Goal: Information Seeking & Learning: Learn about a topic

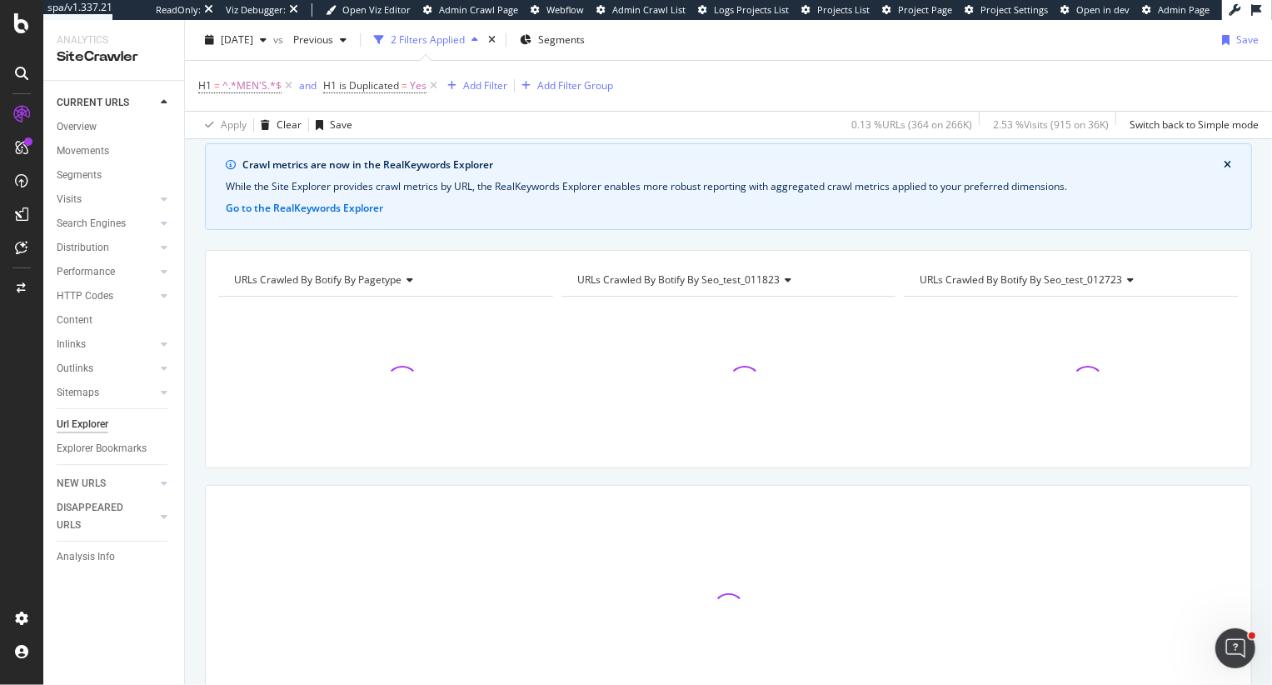
scroll to position [166, 0]
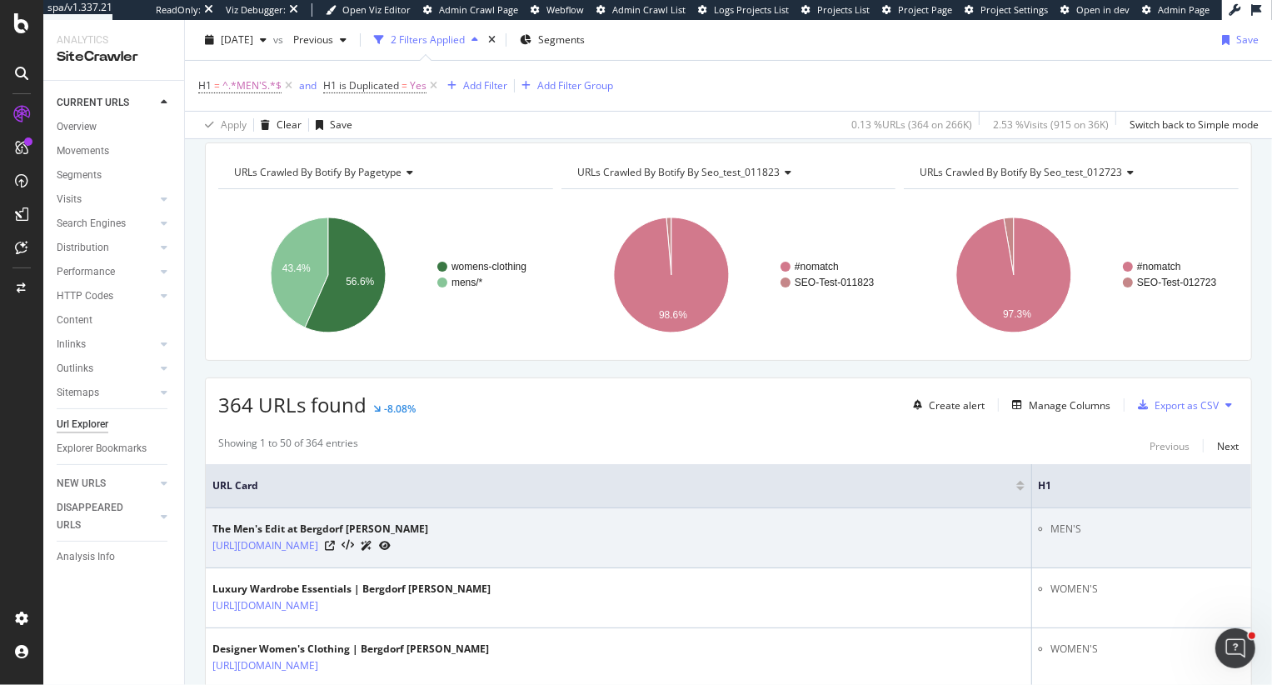
click at [428, 543] on div "[URL][DOMAIN_NAME]" at bounding box center [320, 544] width 216 height 17
click at [335, 544] on icon at bounding box center [330, 545] width 10 height 10
copy link "[URL][DOMAIN_NAME]"
click at [869, 550] on div "The Men's Edit at Bergdorf [PERSON_NAME] [URL][DOMAIN_NAME]" at bounding box center [618, 537] width 812 height 32
click at [354, 545] on icon at bounding box center [347, 546] width 12 height 12
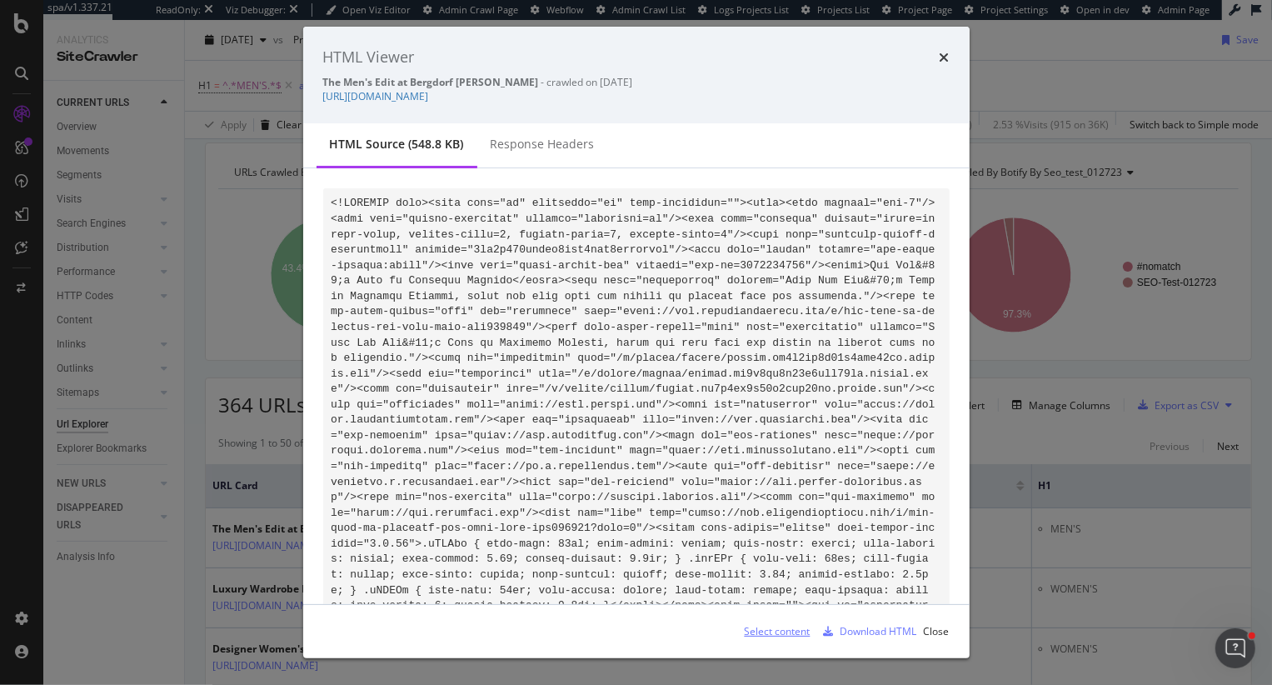
click at [774, 627] on div "Select content" at bounding box center [777, 631] width 66 height 14
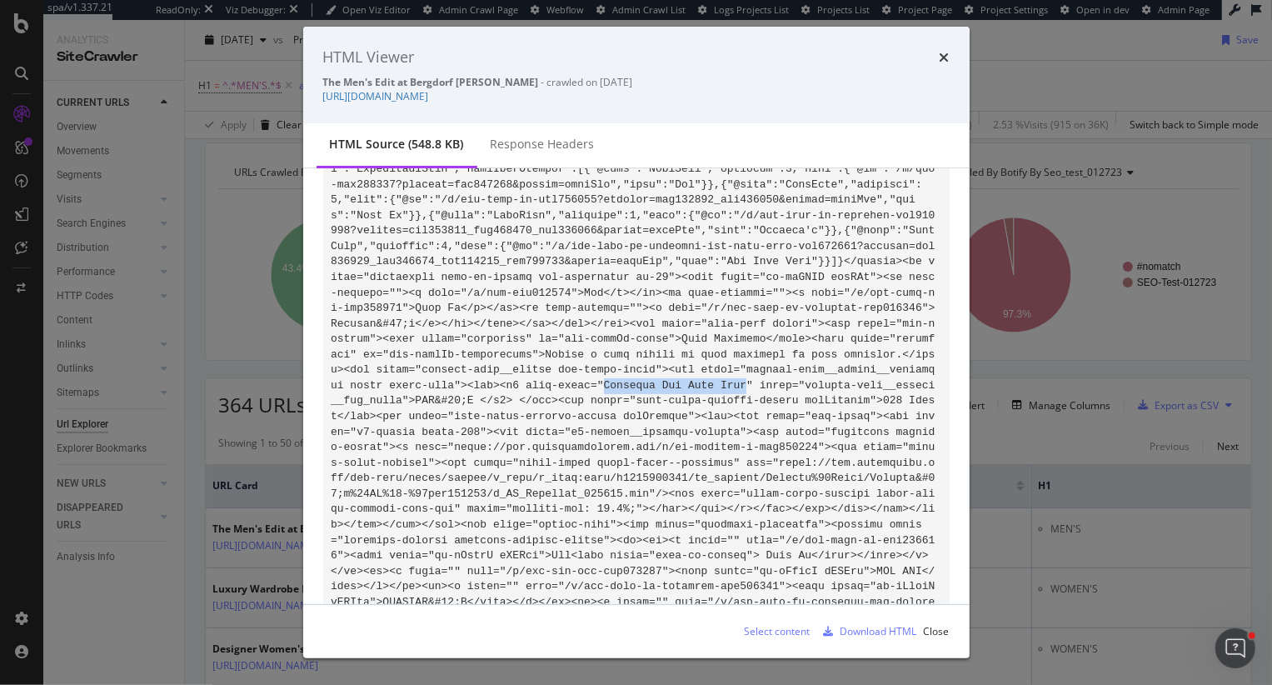
drag, startPoint x: 746, startPoint y: 387, endPoint x: 605, endPoint y: 389, distance: 141.6
click at [941, 62] on icon "times" at bounding box center [944, 57] width 10 height 13
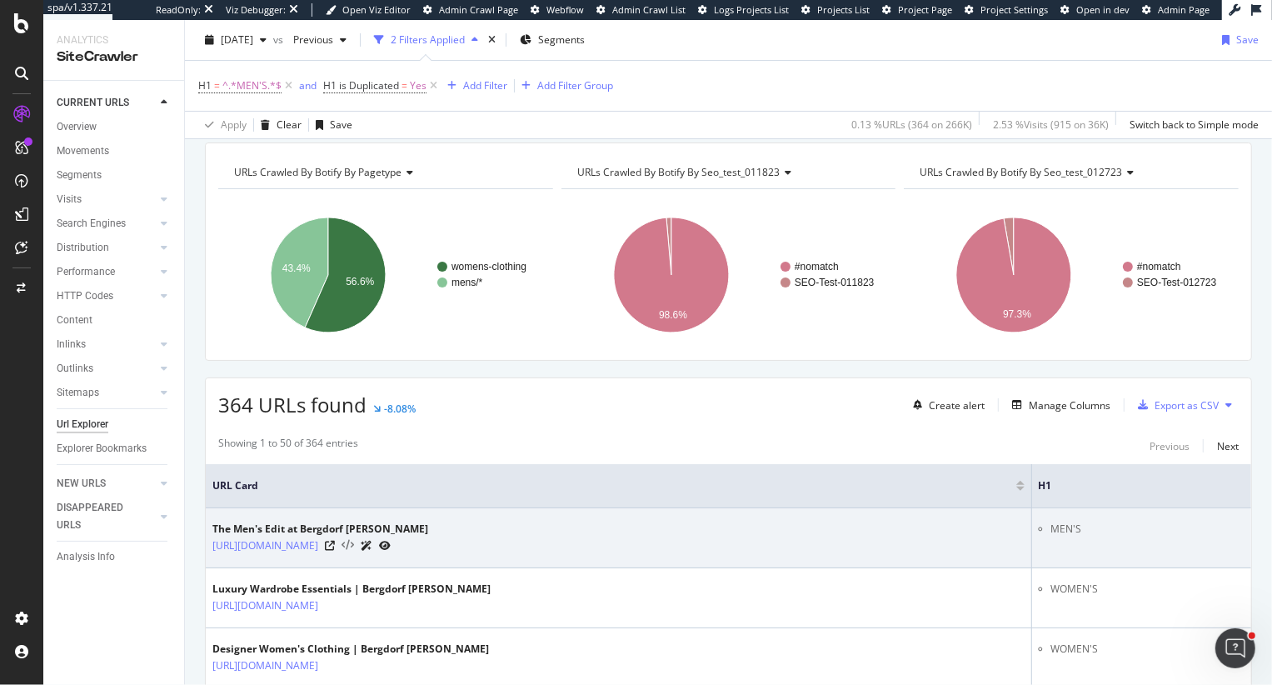
click at [354, 541] on icon at bounding box center [347, 546] width 12 height 12
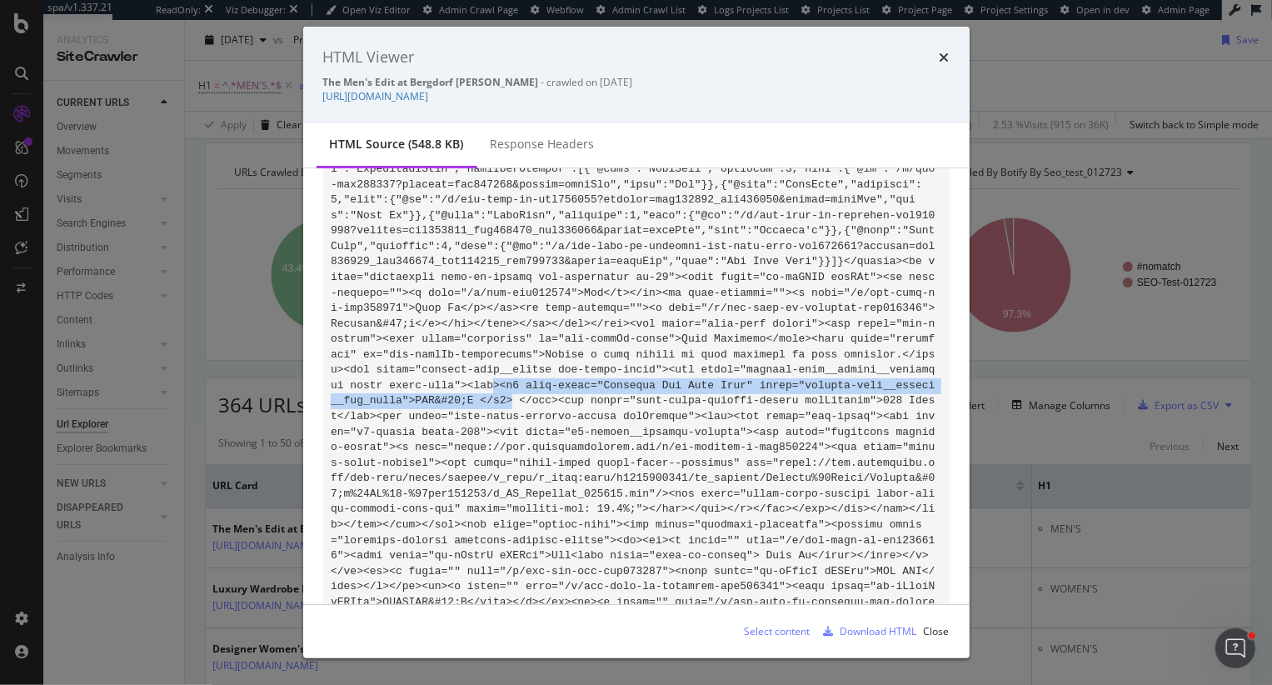
drag, startPoint x: 515, startPoint y: 404, endPoint x: 492, endPoint y: 382, distance: 31.8
click at [946, 56] on icon "times" at bounding box center [944, 57] width 10 height 13
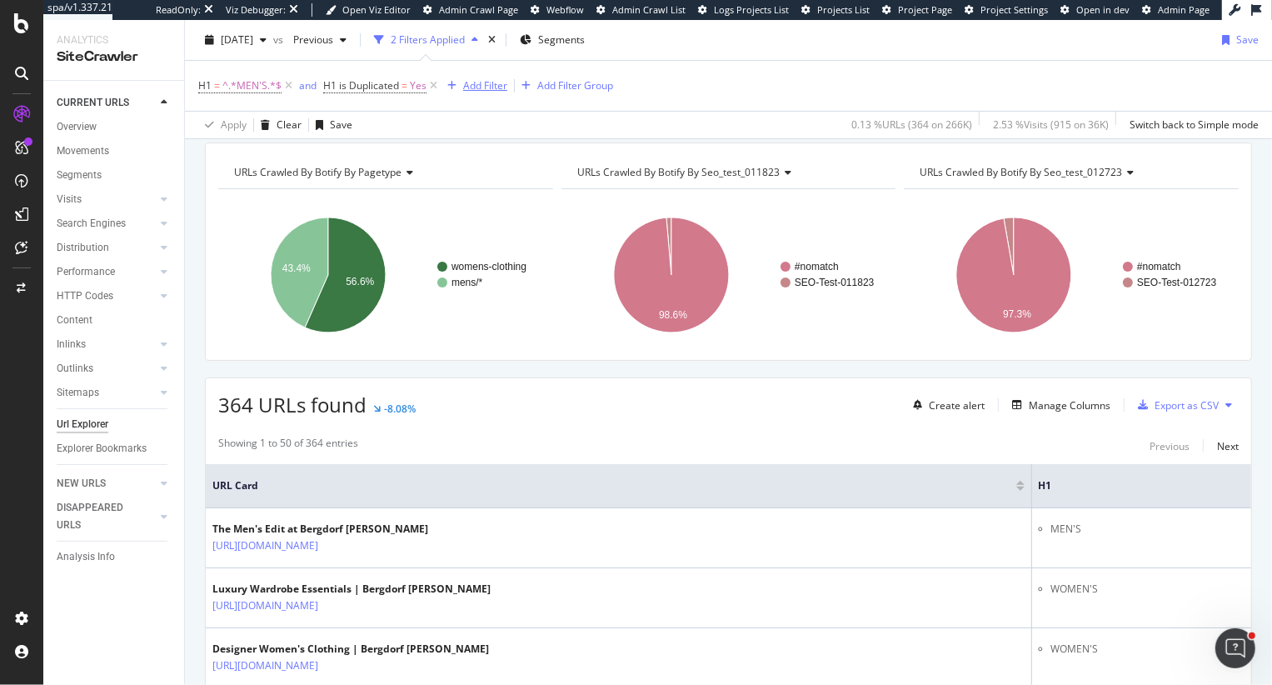
click at [486, 82] on div "Add Filter" at bounding box center [485, 85] width 44 height 14
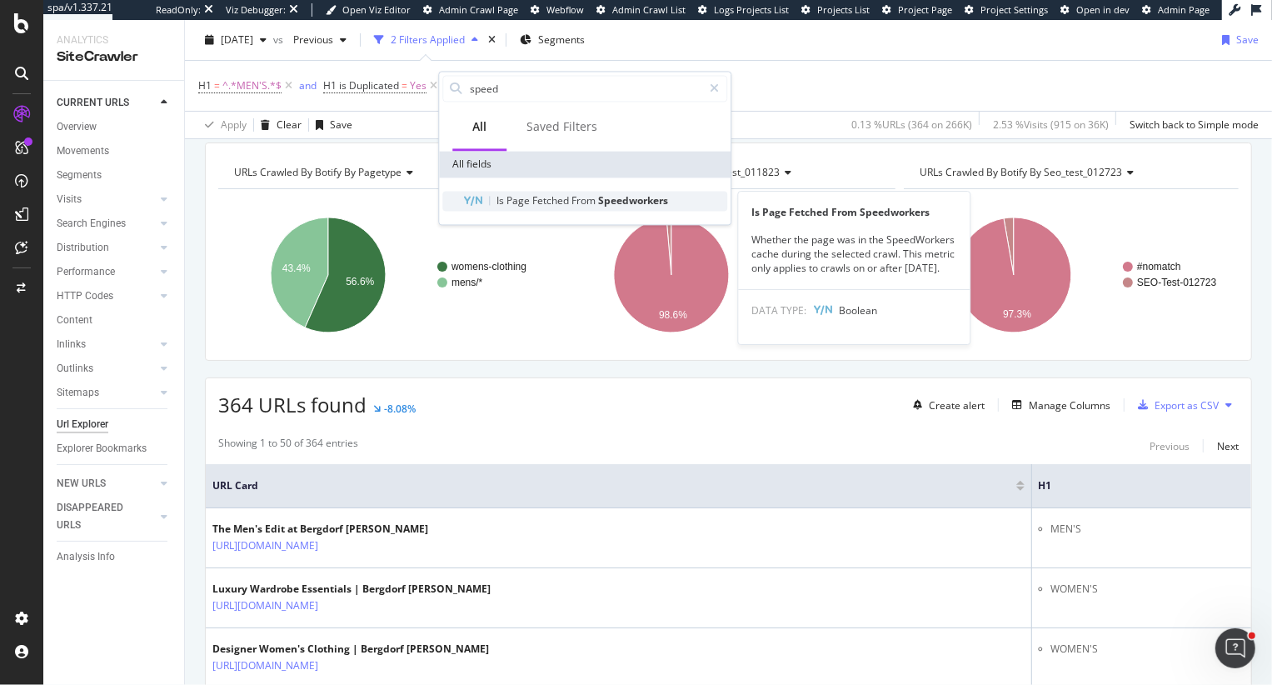
type input "speed"
click at [495, 199] on div "Is Page Fetched From Speedworkers" at bounding box center [594, 201] width 265 height 20
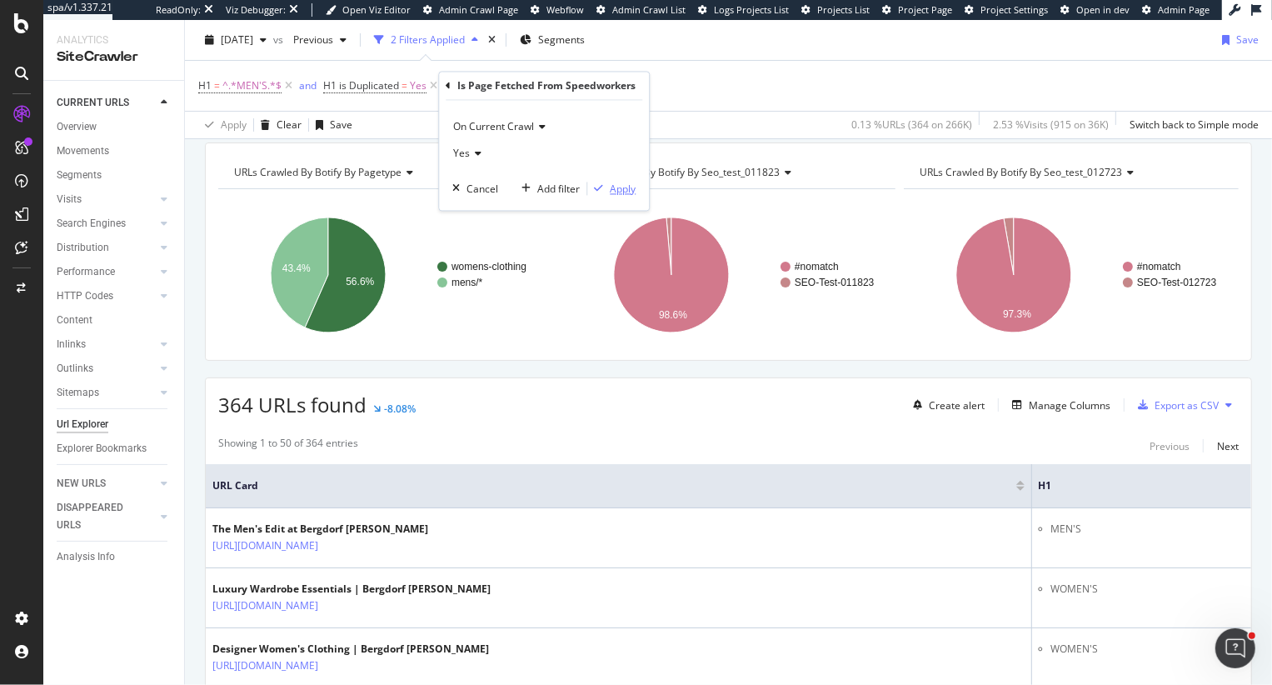
click at [615, 182] on div "Apply" at bounding box center [623, 189] width 26 height 14
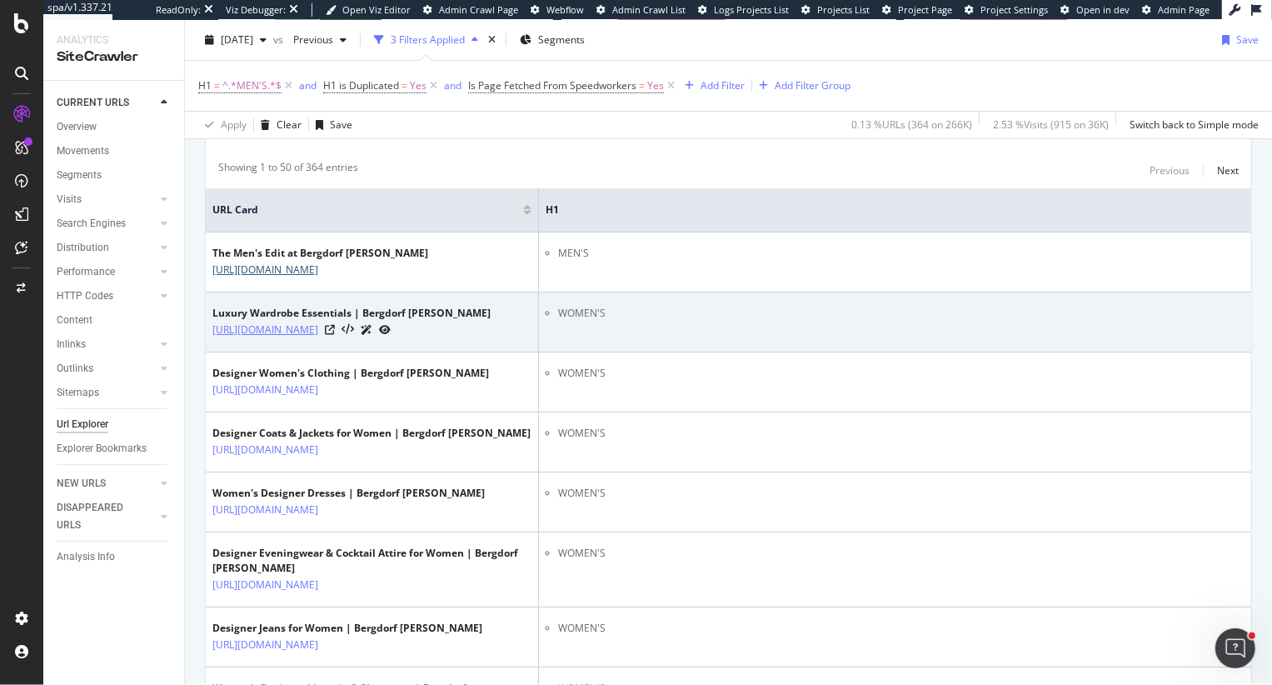
scroll to position [446, 0]
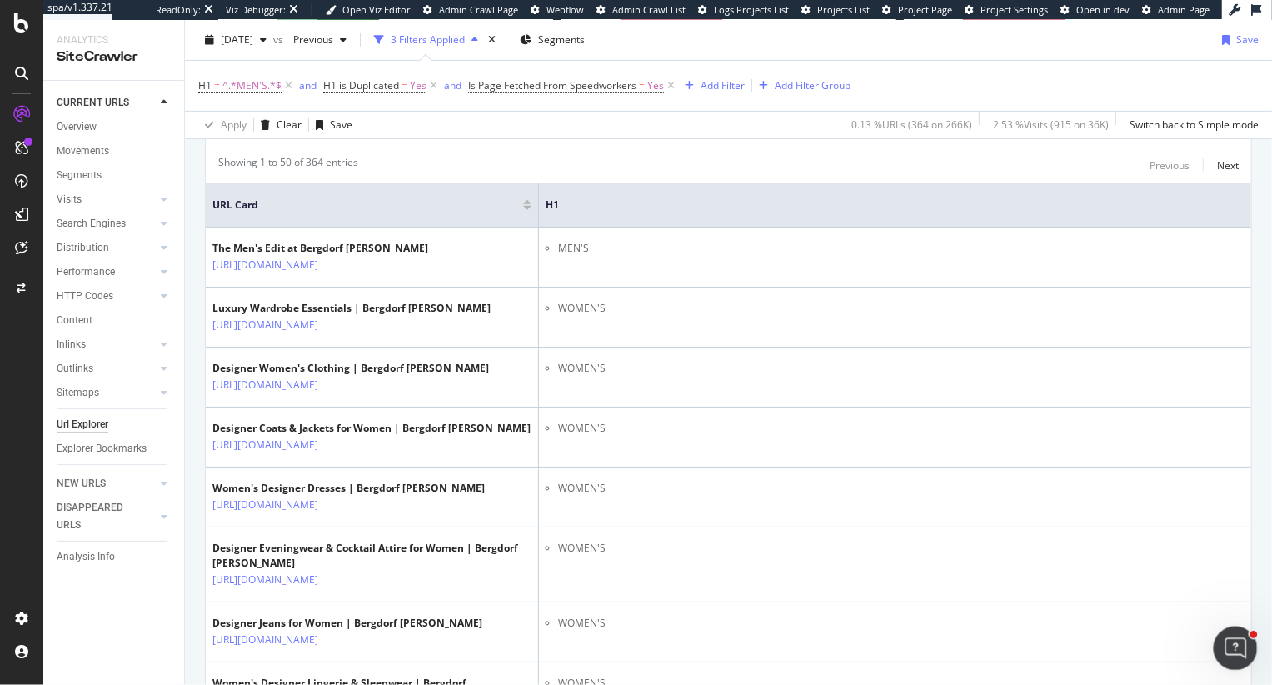
click at [1239, 644] on icon "Open Intercom Messenger" at bounding box center [1232, 645] width 27 height 27
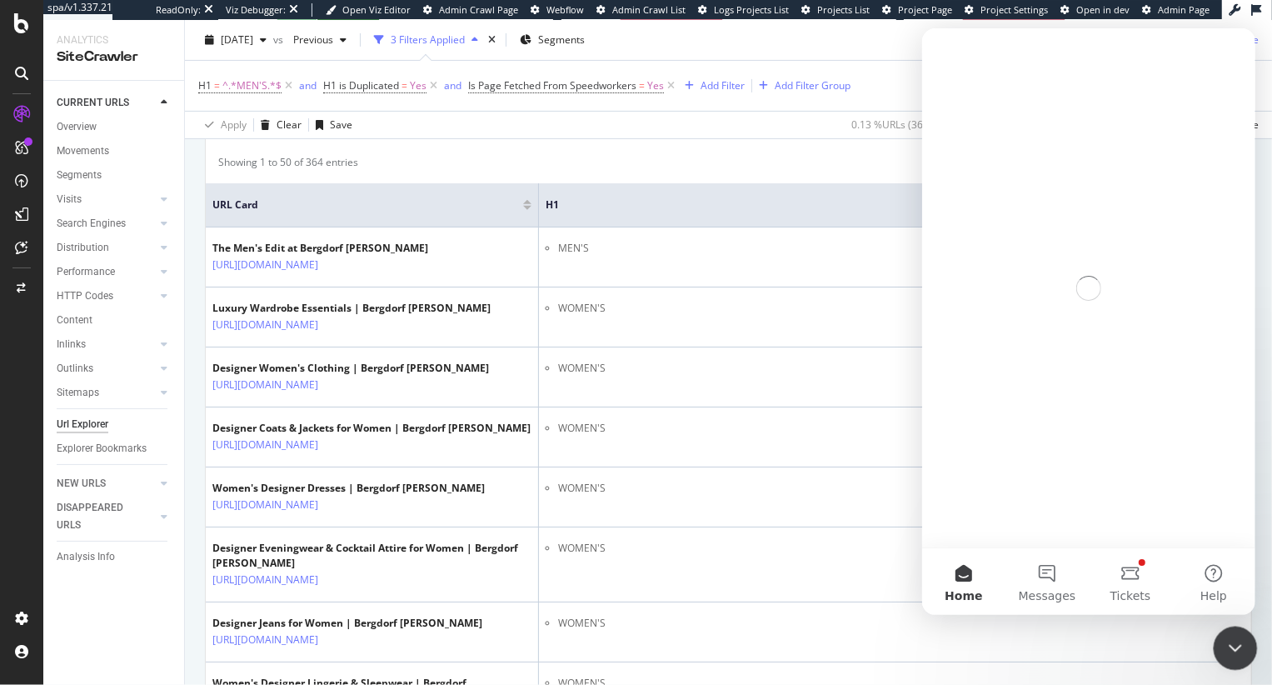
scroll to position [0, 0]
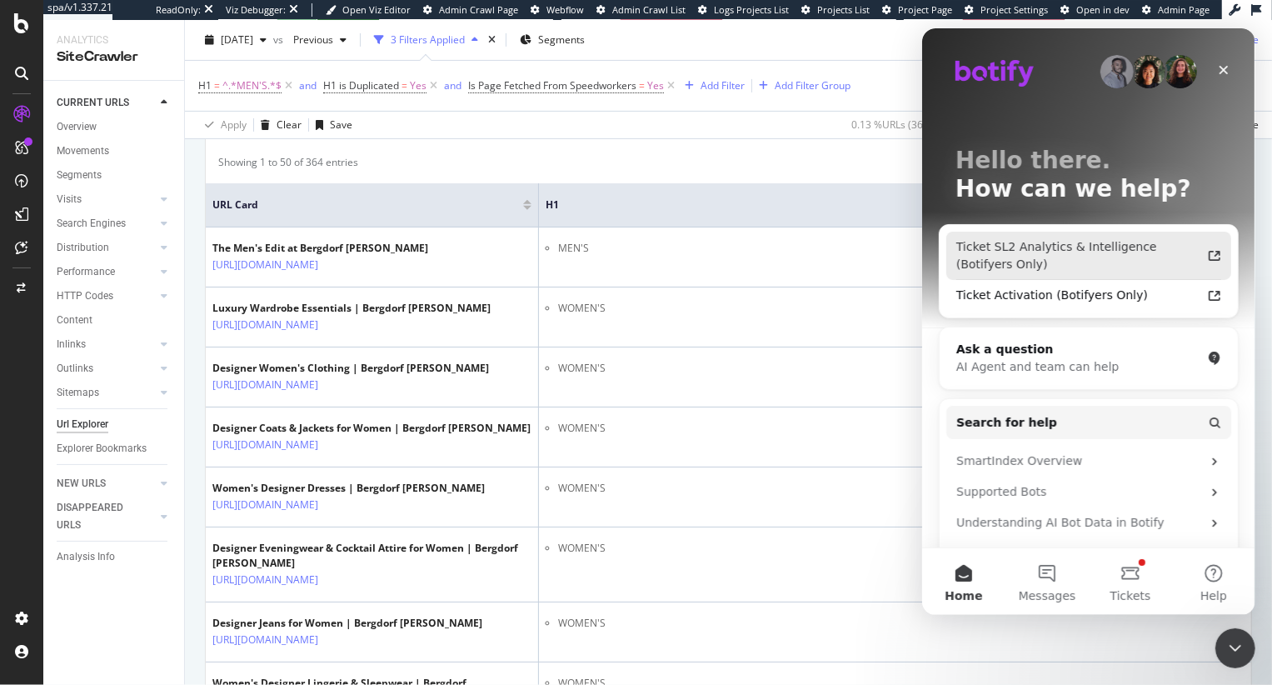
click at [1156, 236] on div "Ticket SL2 Analytics & Intelligence (Botifyers Only)" at bounding box center [1087, 255] width 285 height 48
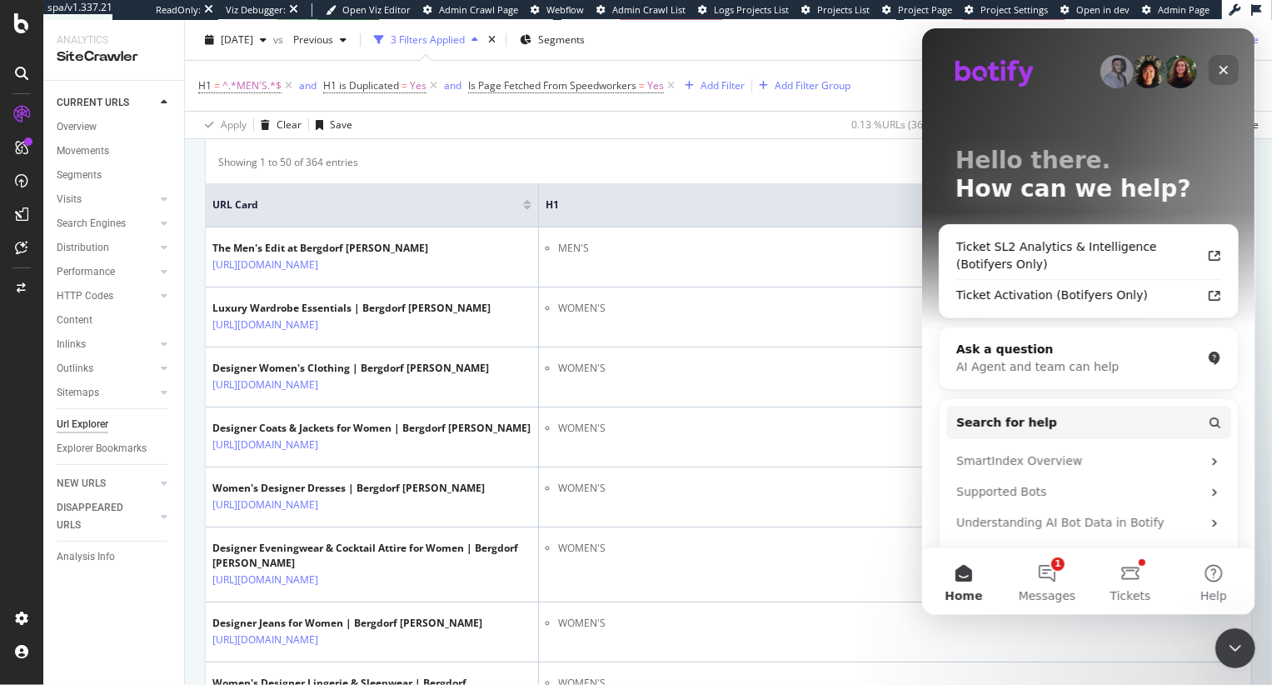
click at [1227, 68] on icon "Close" at bounding box center [1222, 69] width 13 height 13
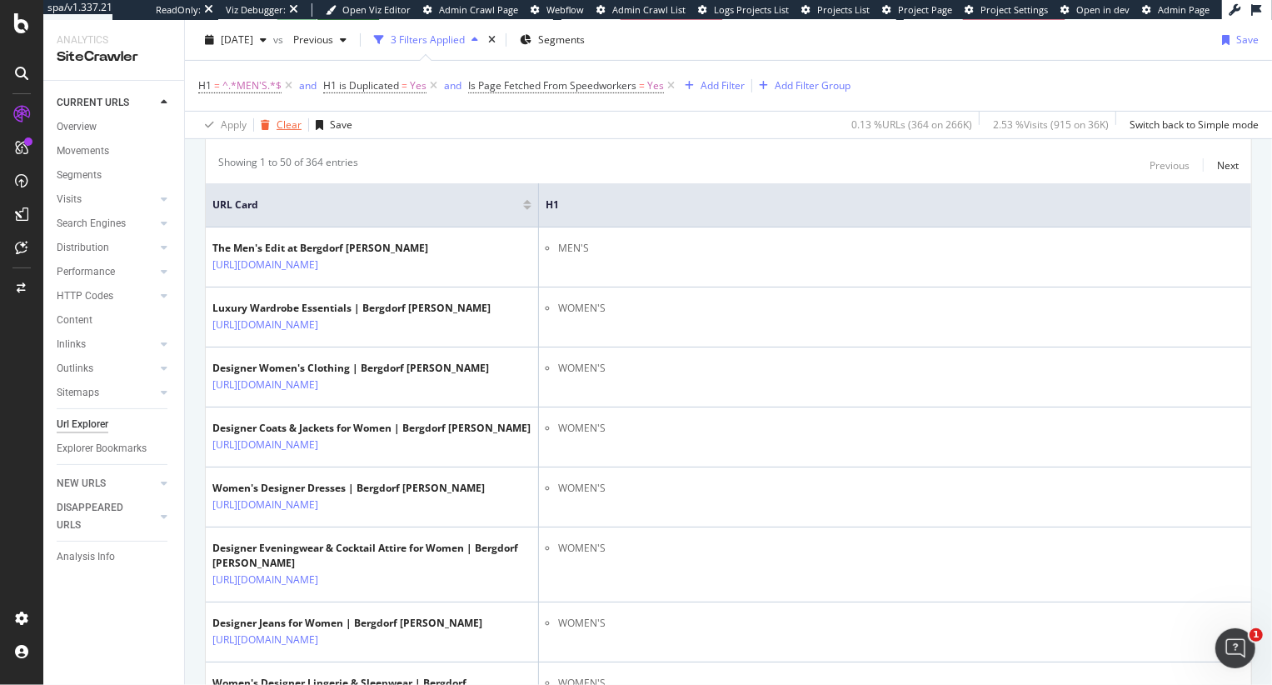
click at [262, 133] on div "Clear" at bounding box center [277, 124] width 47 height 25
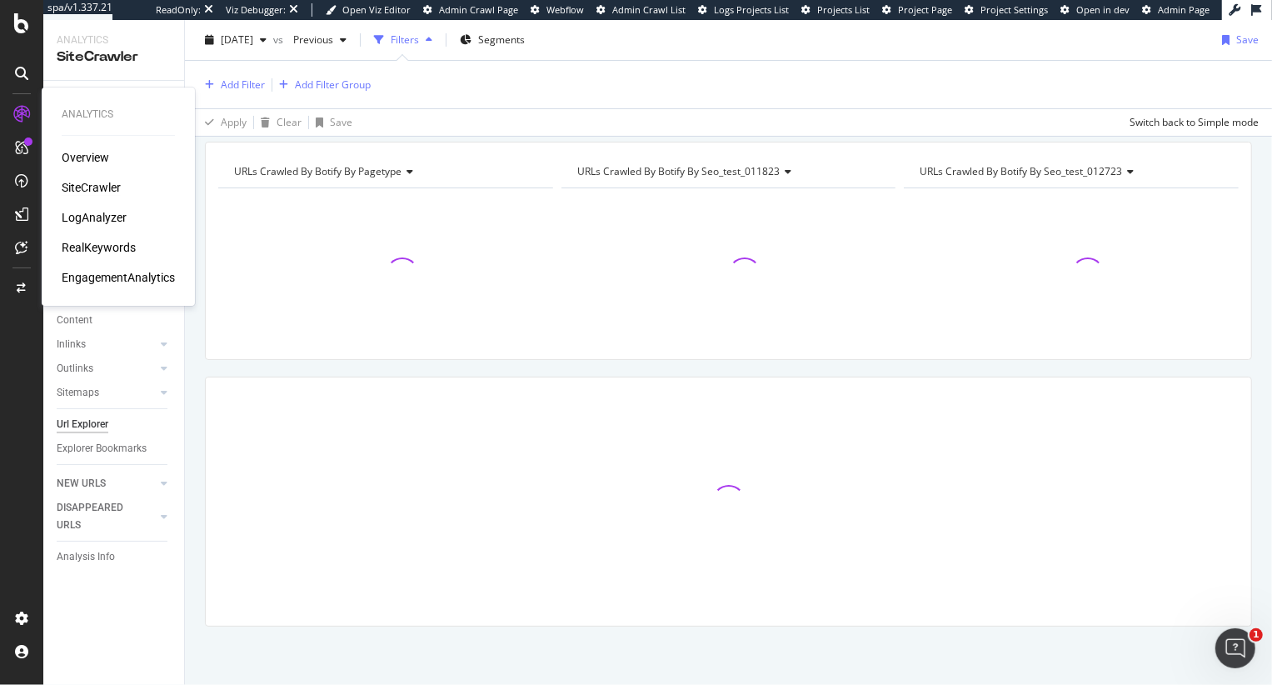
scroll to position [163, 0]
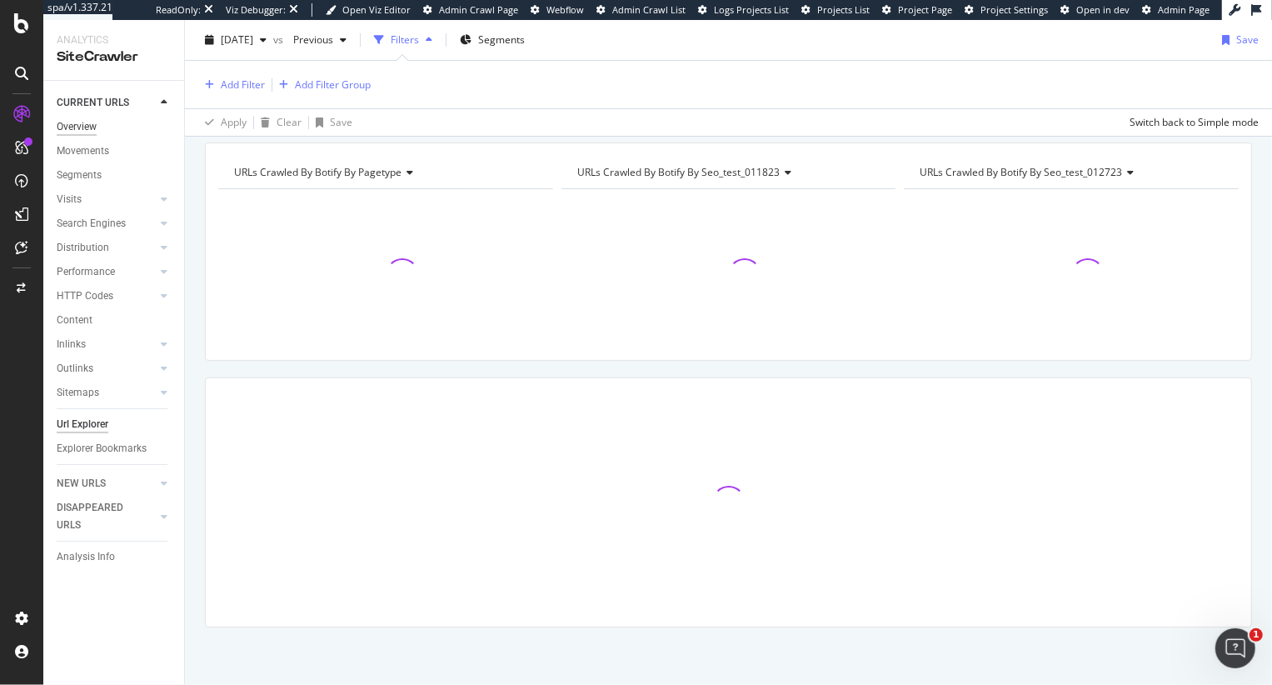
click at [80, 118] on div "Overview" at bounding box center [77, 126] width 40 height 17
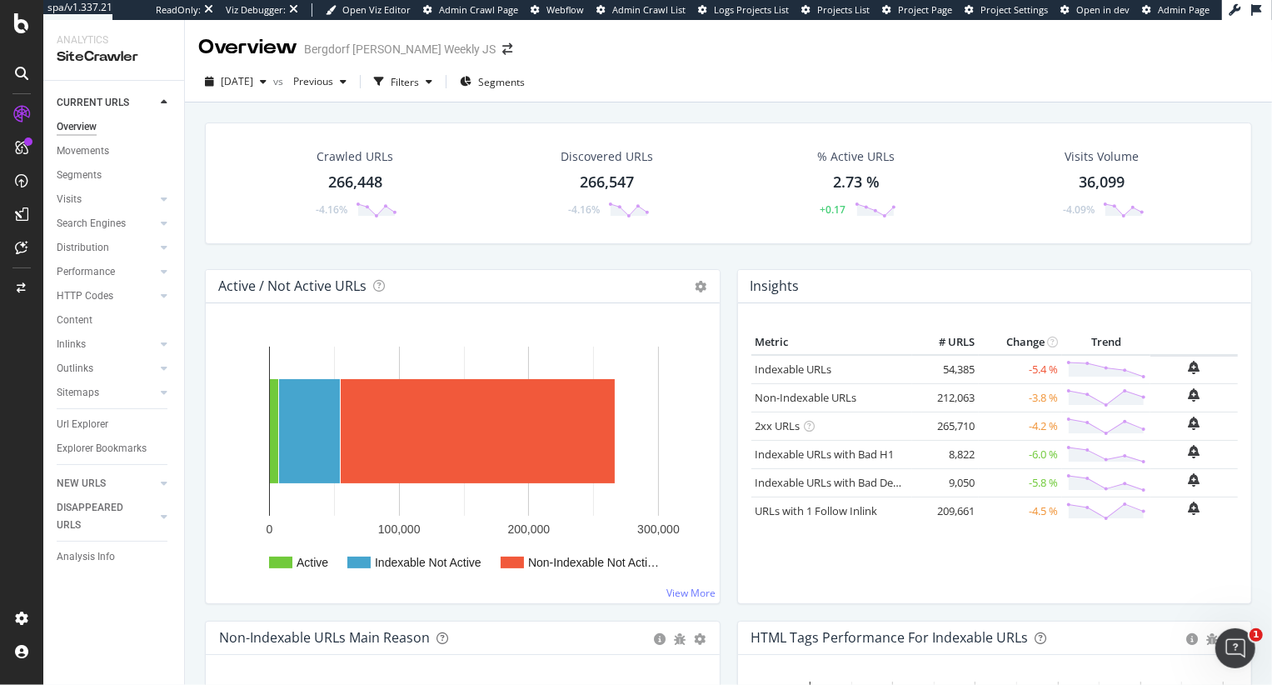
click at [199, 158] on div "Crawled URLs 266,448 -4.16% Discovered URLs 266,547 -4.16% % Active URLs 2.73 %…" at bounding box center [728, 195] width 1063 height 147
click at [391, 74] on div "button" at bounding box center [378, 81] width 23 height 23
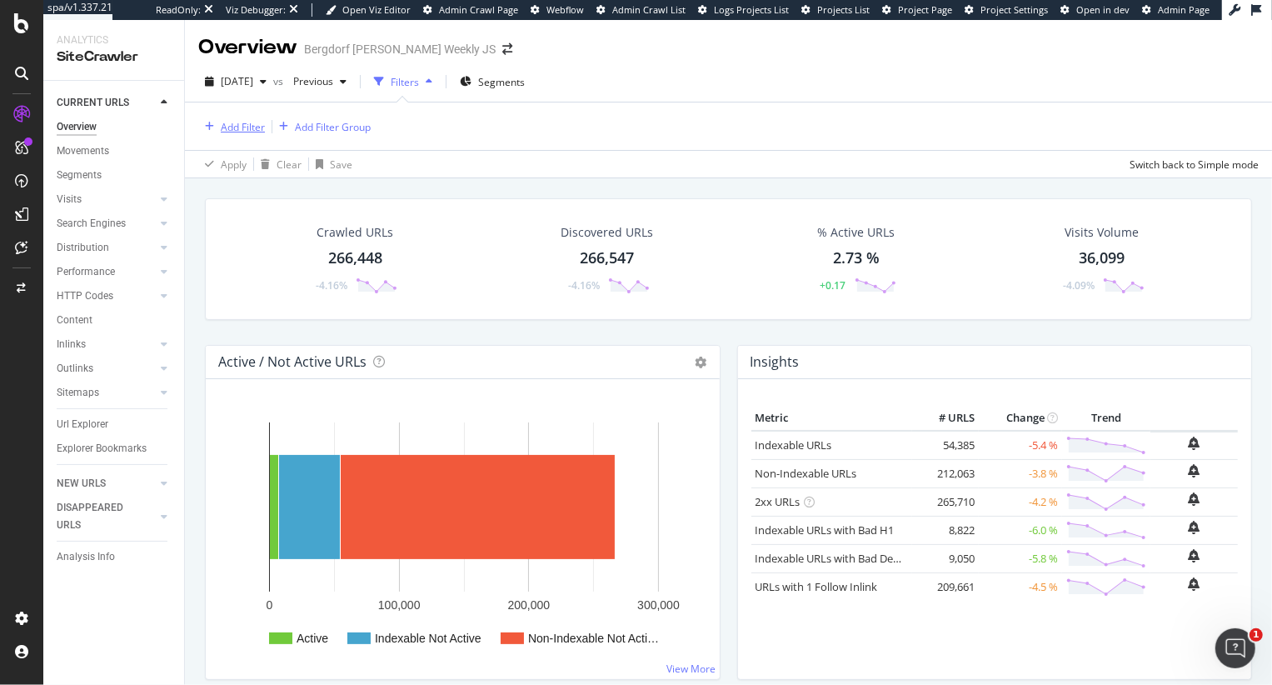
click at [241, 117] on button "Add Filter" at bounding box center [231, 127] width 67 height 20
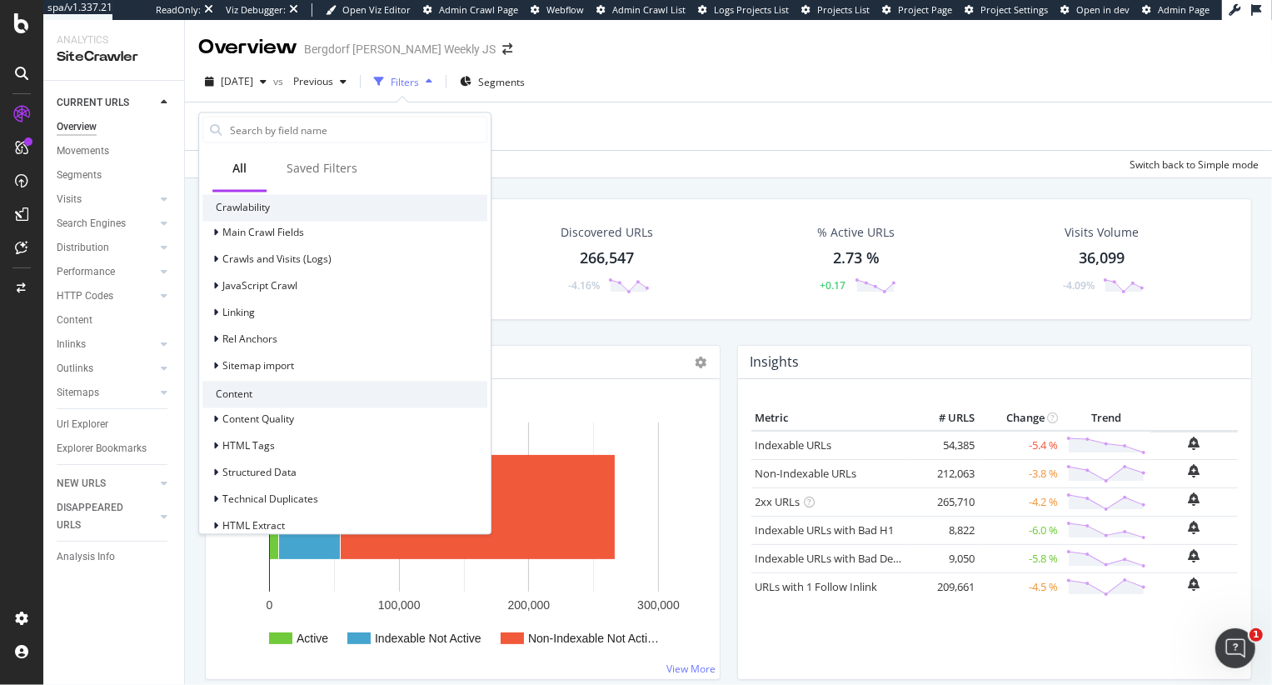
scroll to position [556, 0]
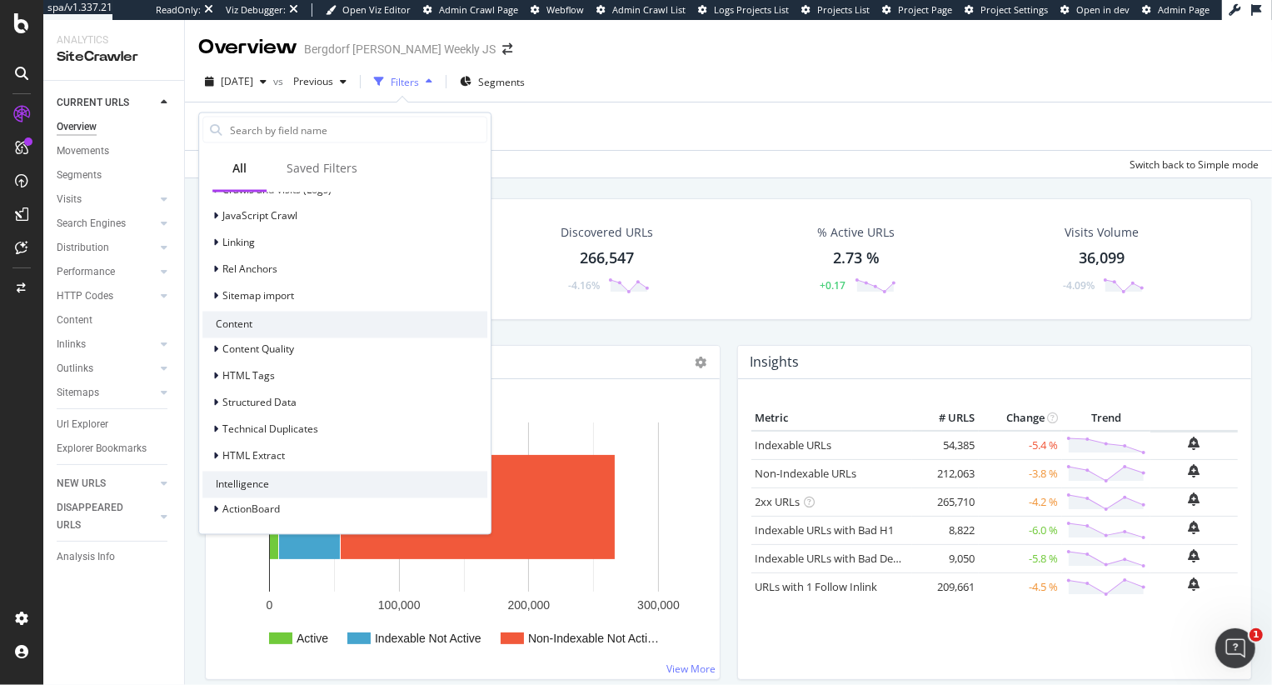
click at [261, 470] on div "Intelligence" at bounding box center [344, 483] width 285 height 27
click at [261, 457] on span "HTML Extract" at bounding box center [253, 456] width 62 height 14
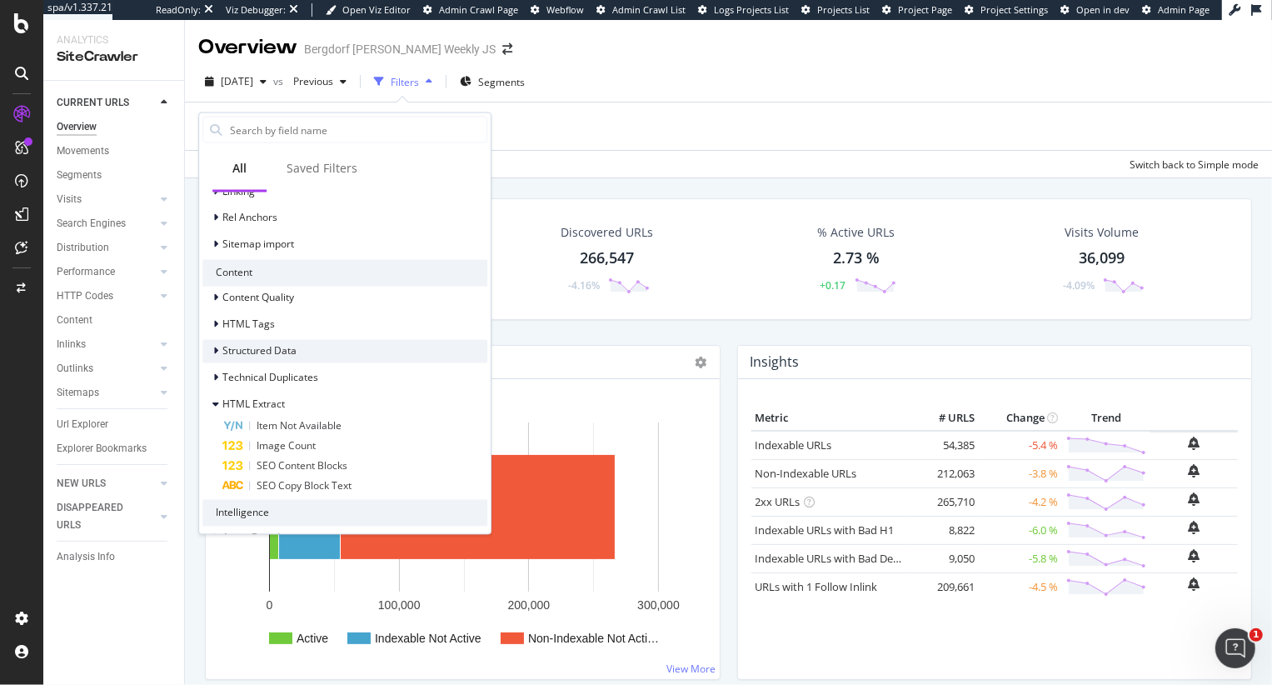
scroll to position [636, 0]
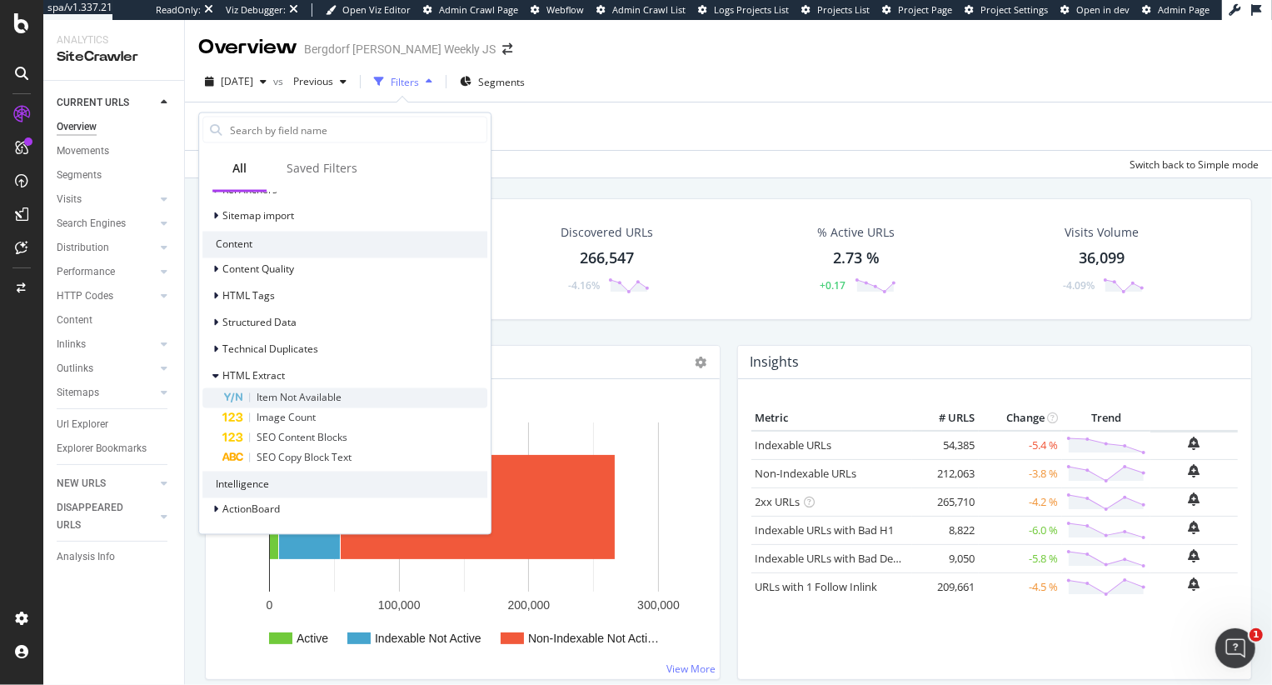
click at [301, 396] on span "Item Not Available" at bounding box center [298, 397] width 85 height 14
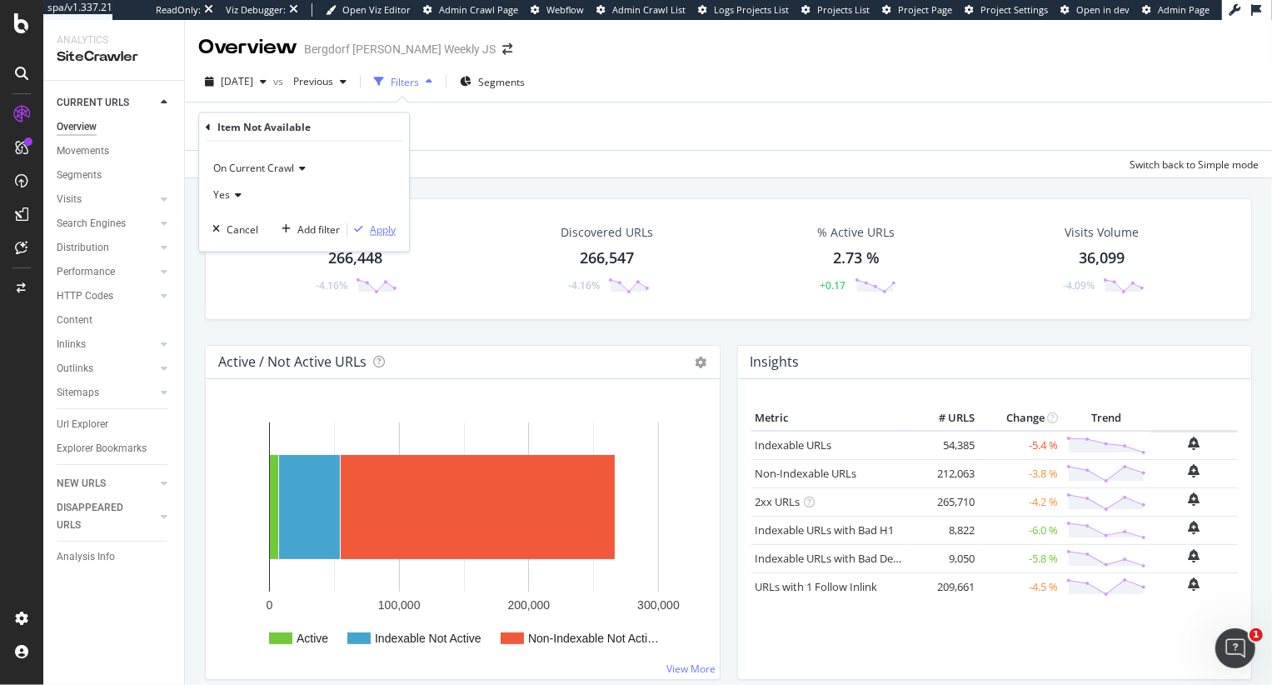
click at [385, 232] on div "Apply" at bounding box center [383, 229] width 26 height 14
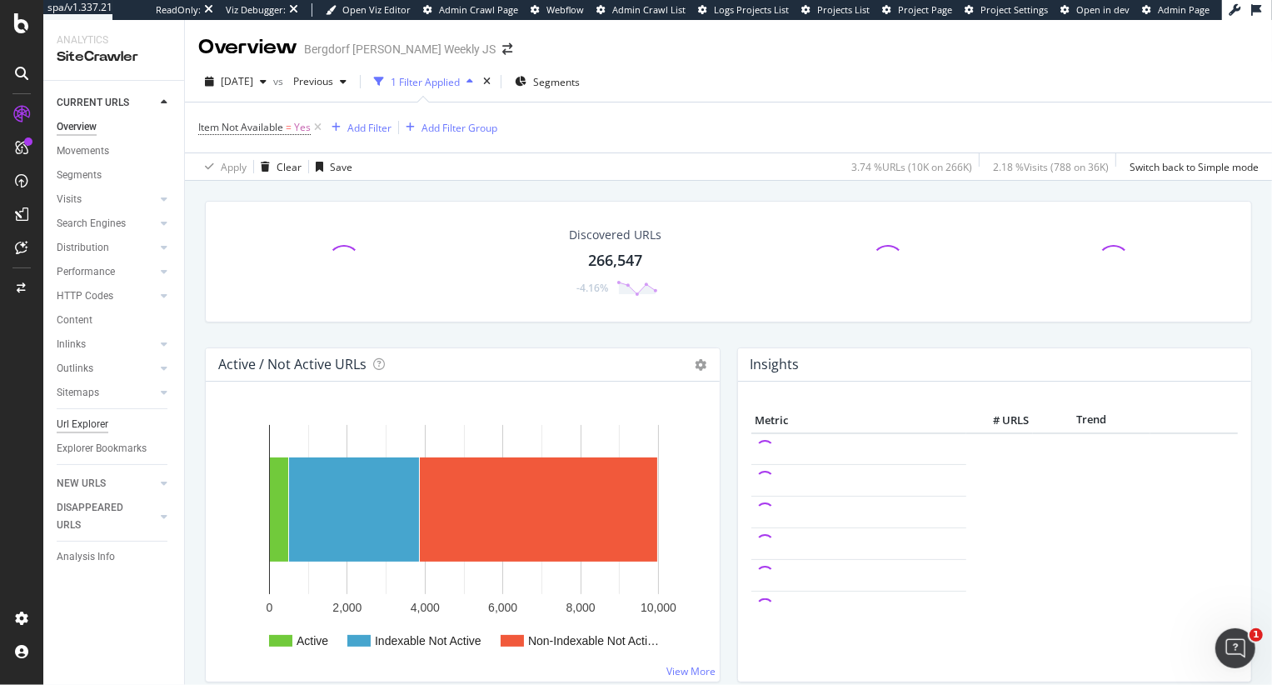
click at [82, 423] on div "Url Explorer" at bounding box center [83, 424] width 52 height 17
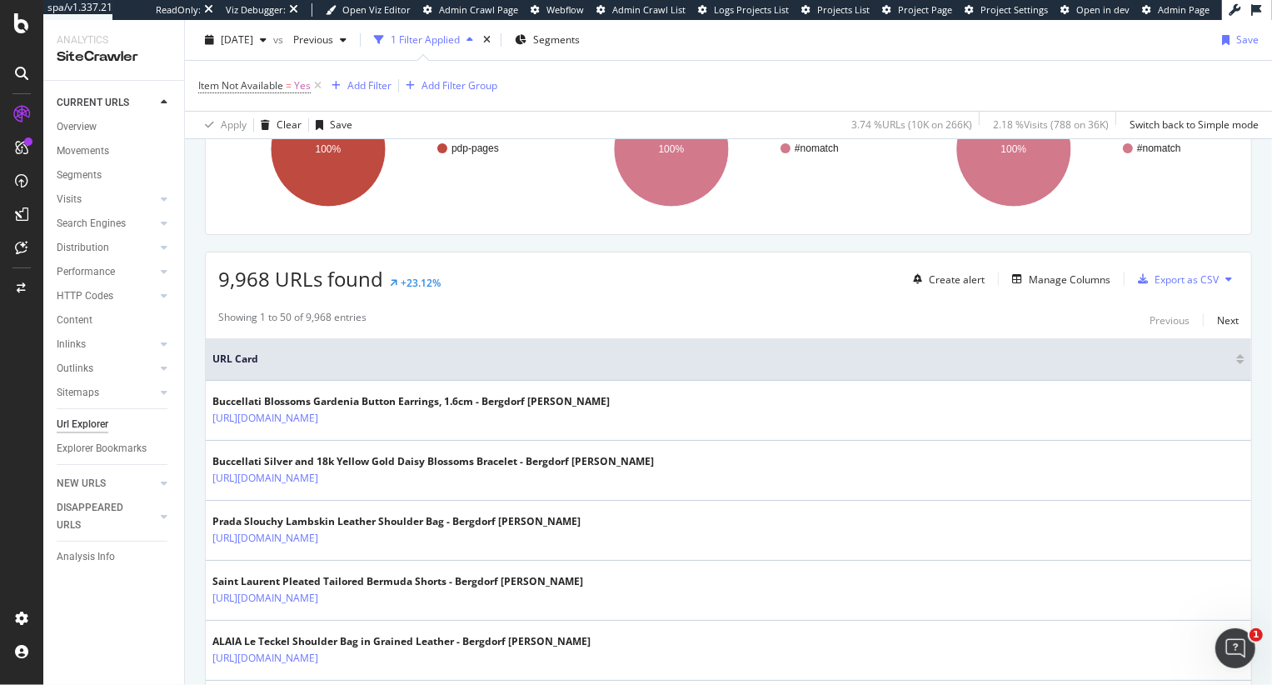
scroll to position [293, 0]
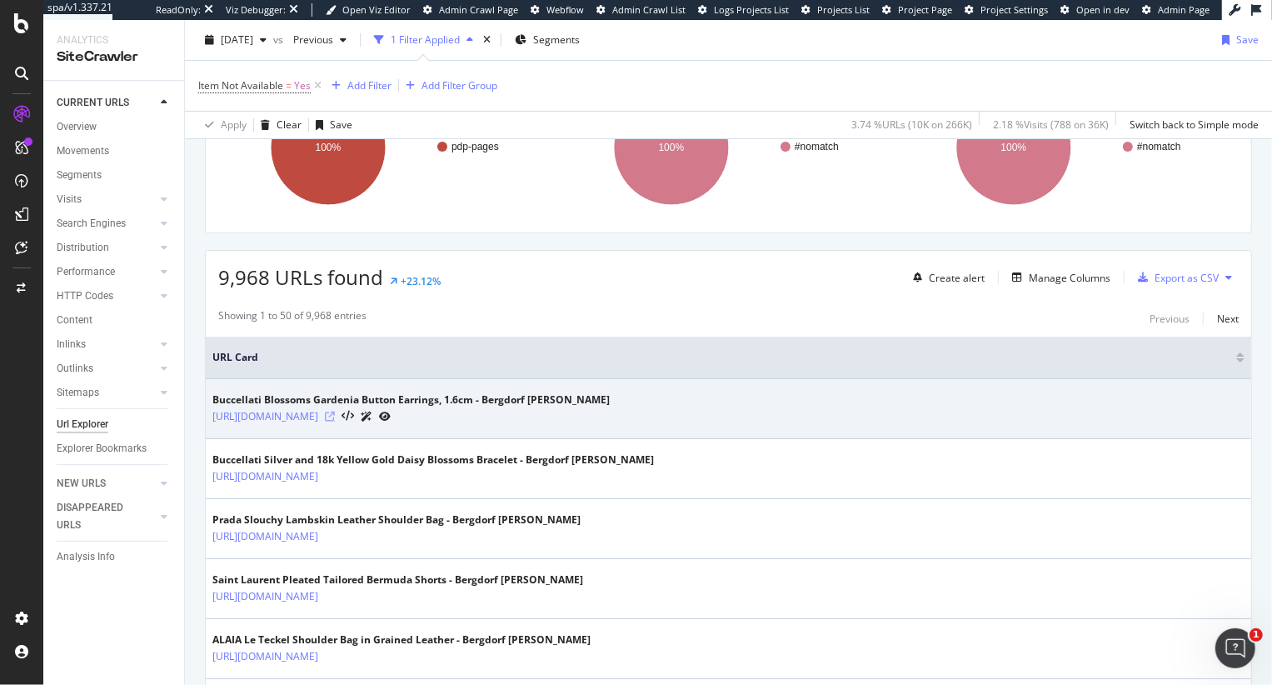
click at [335, 412] on icon at bounding box center [330, 416] width 10 height 10
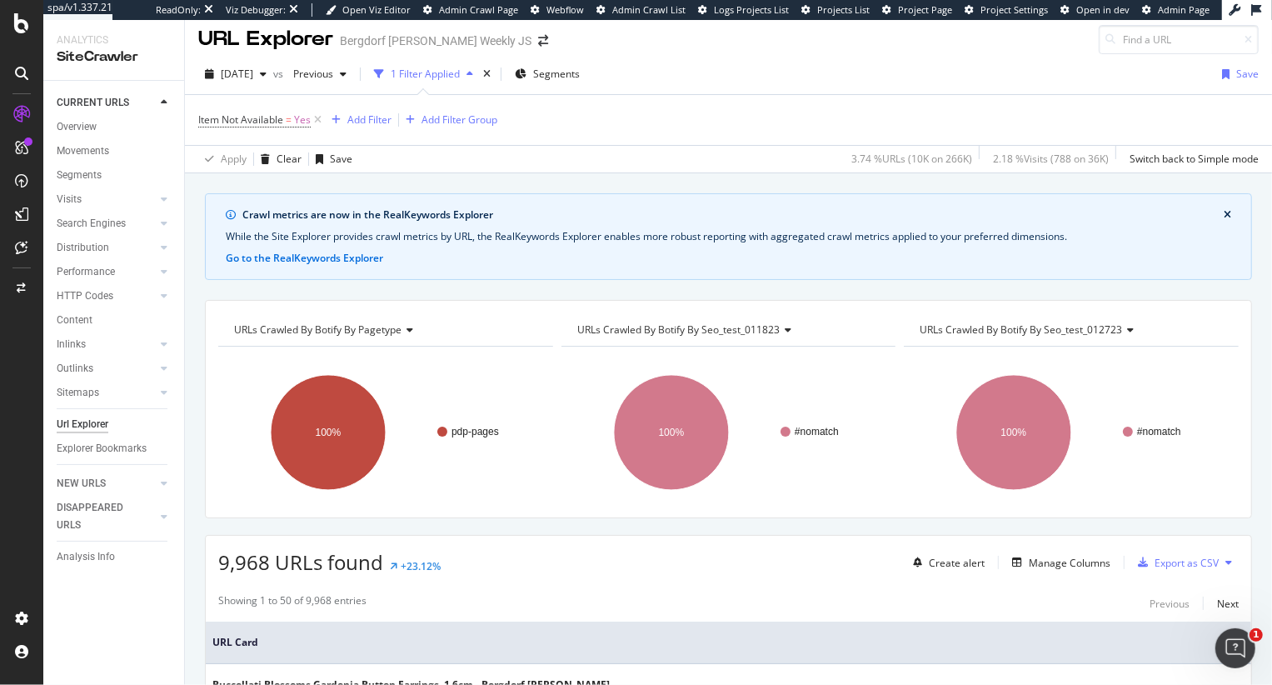
scroll to position [89, 0]
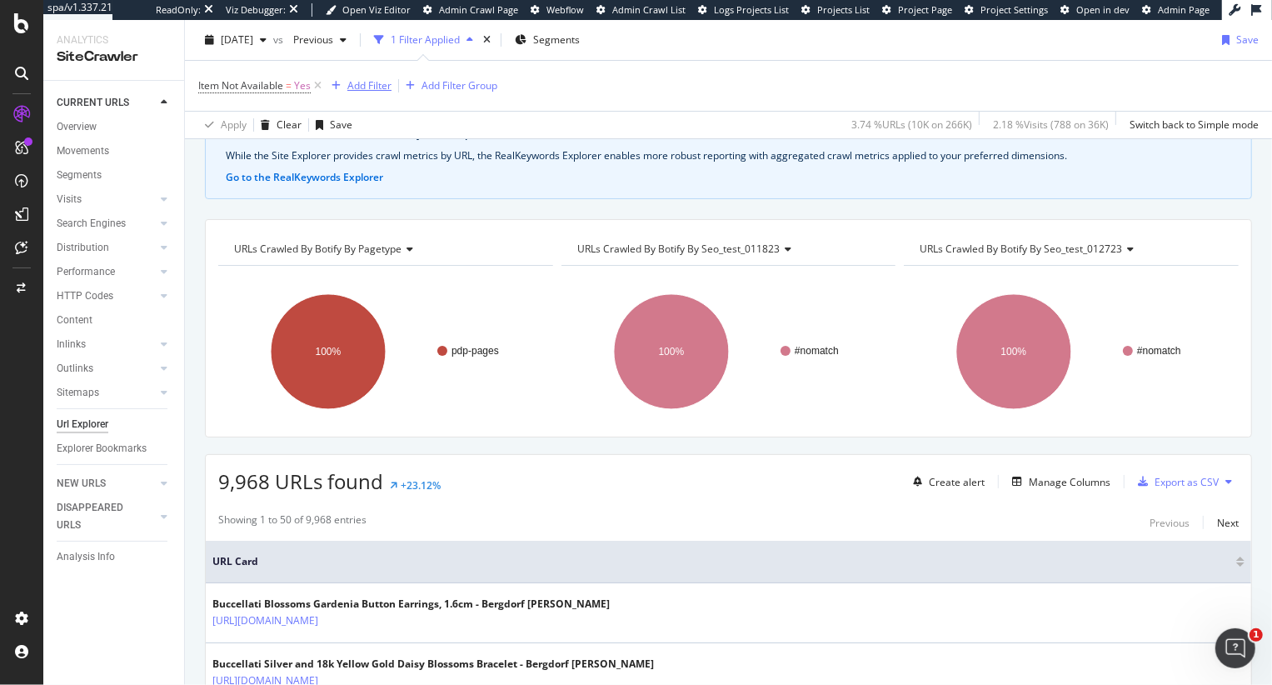
click at [374, 83] on div "Add Filter" at bounding box center [369, 85] width 44 height 14
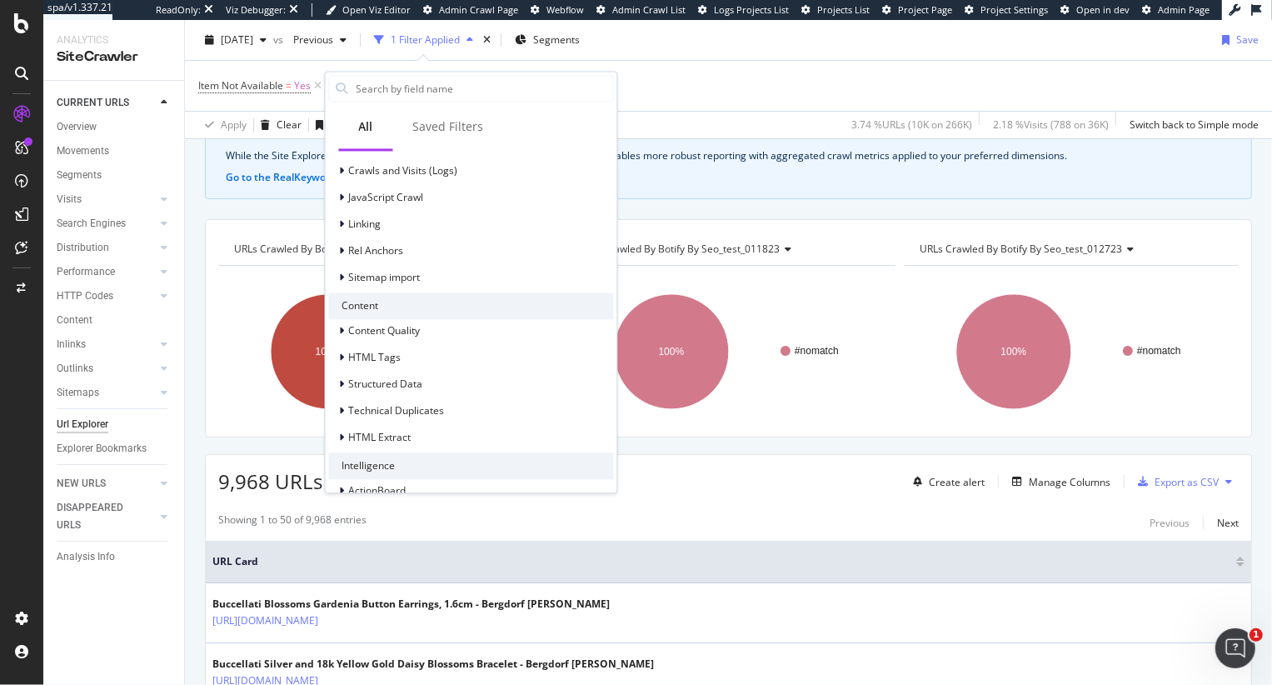
scroll to position [573, 0]
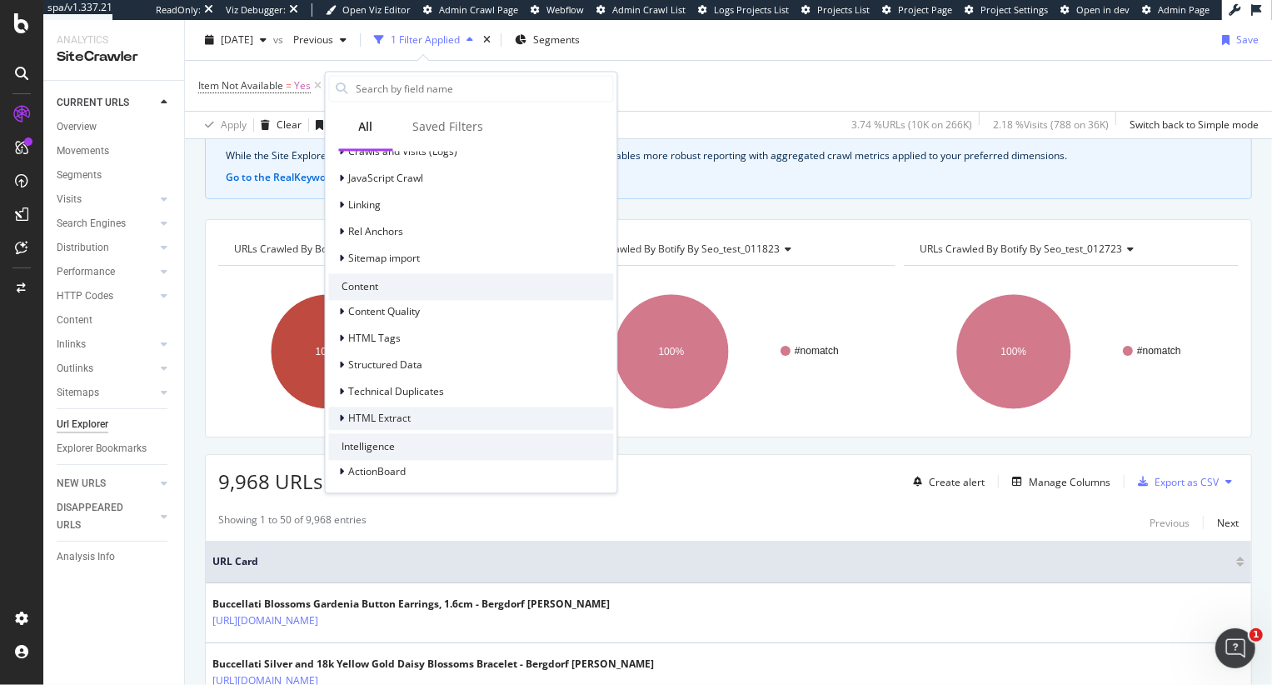
click at [392, 421] on span "HTML Extract" at bounding box center [380, 418] width 62 height 14
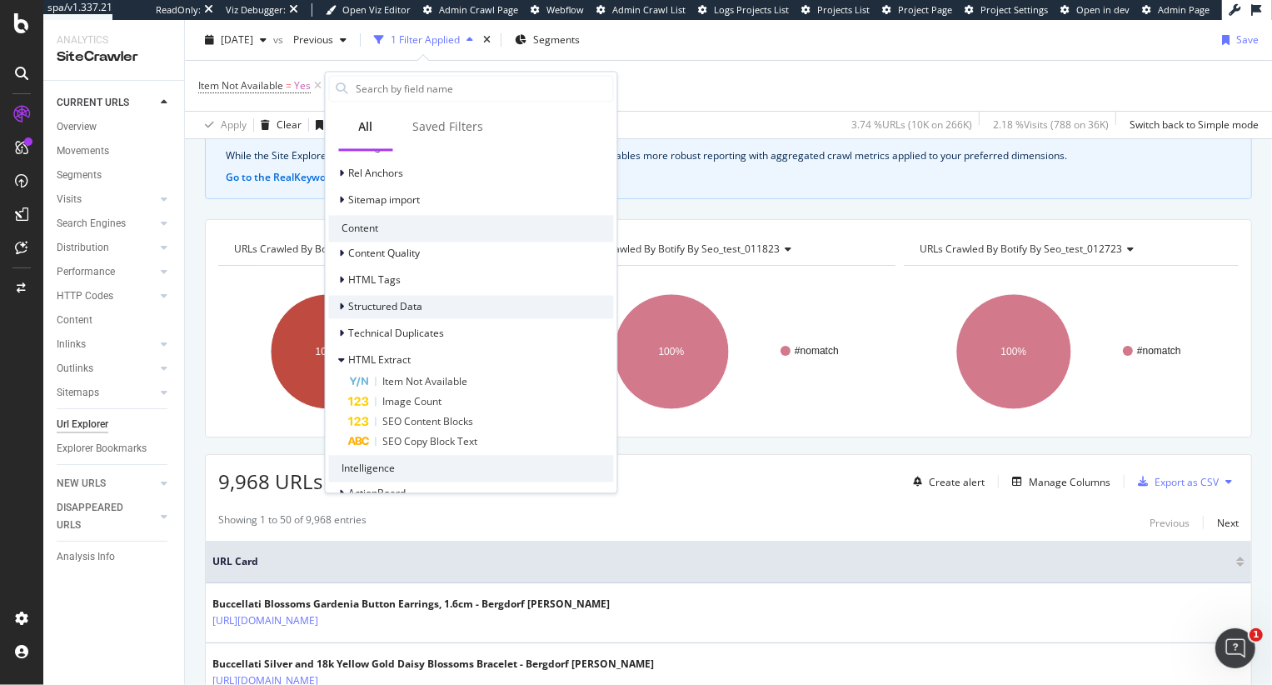
scroll to position [656, 0]
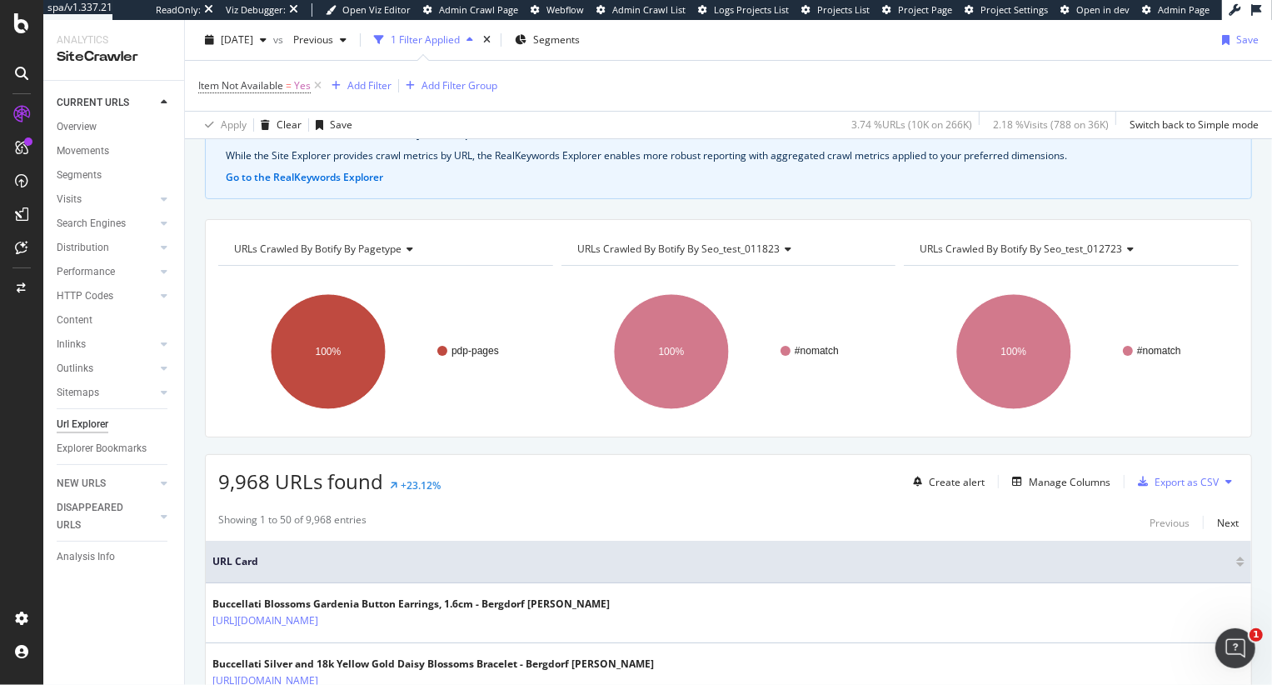
click at [320, 86] on icon at bounding box center [318, 85] width 14 height 17
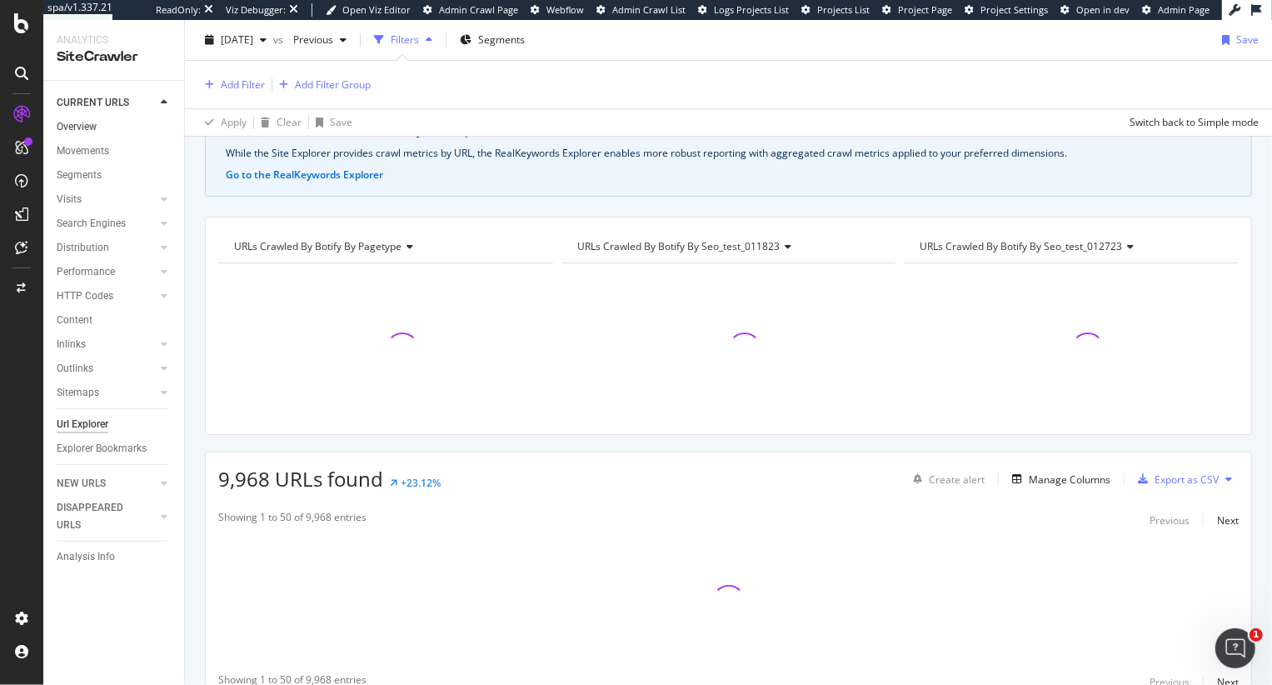
scroll to position [86, 0]
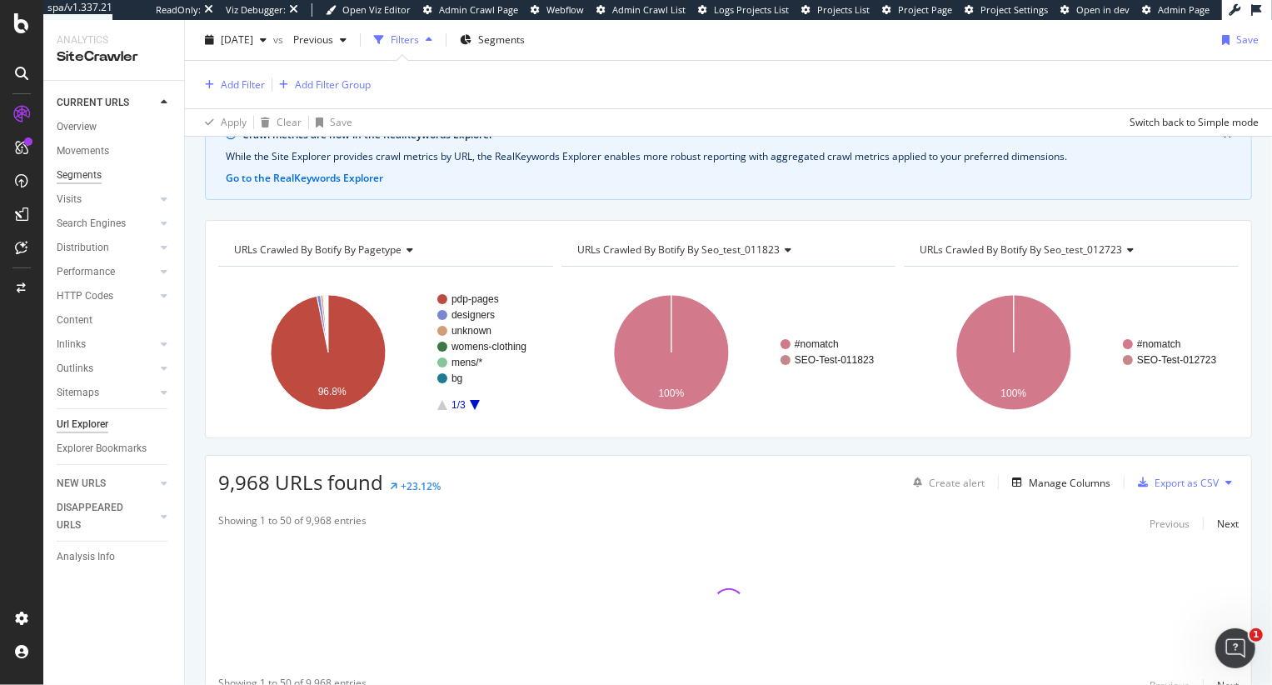
click at [78, 169] on div "Segments" at bounding box center [79, 175] width 45 height 17
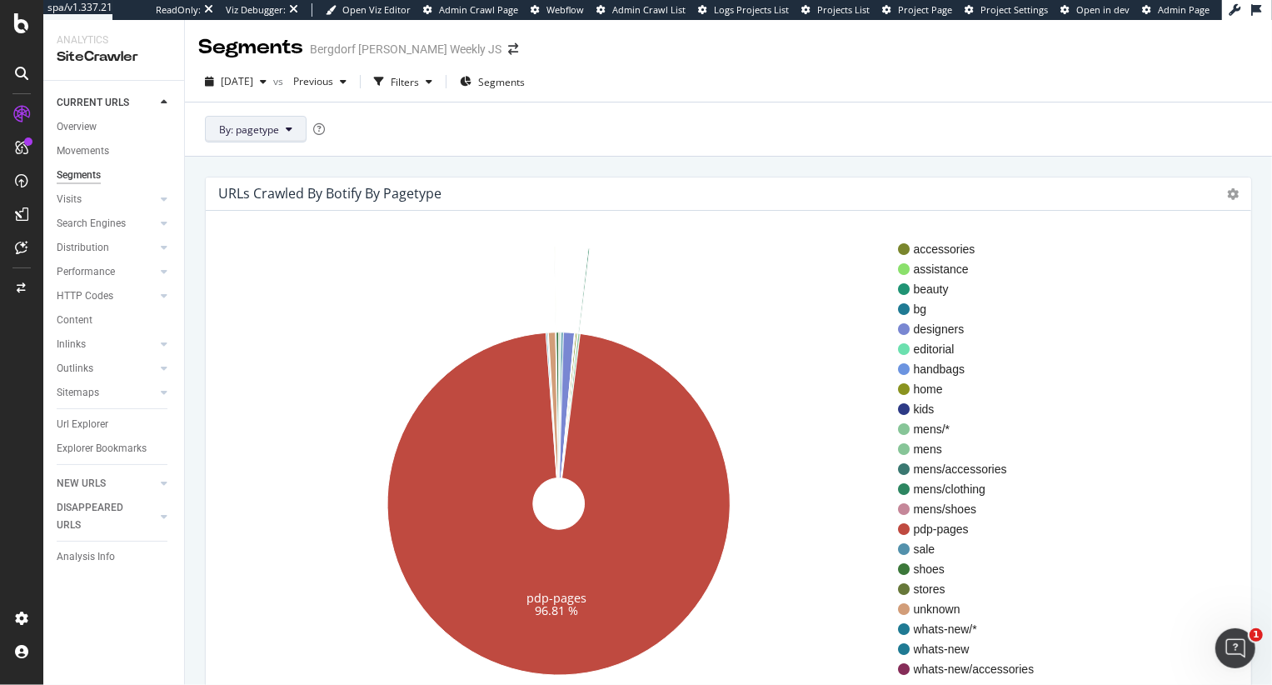
click at [246, 129] on span "By: pagetype" at bounding box center [249, 129] width 60 height 14
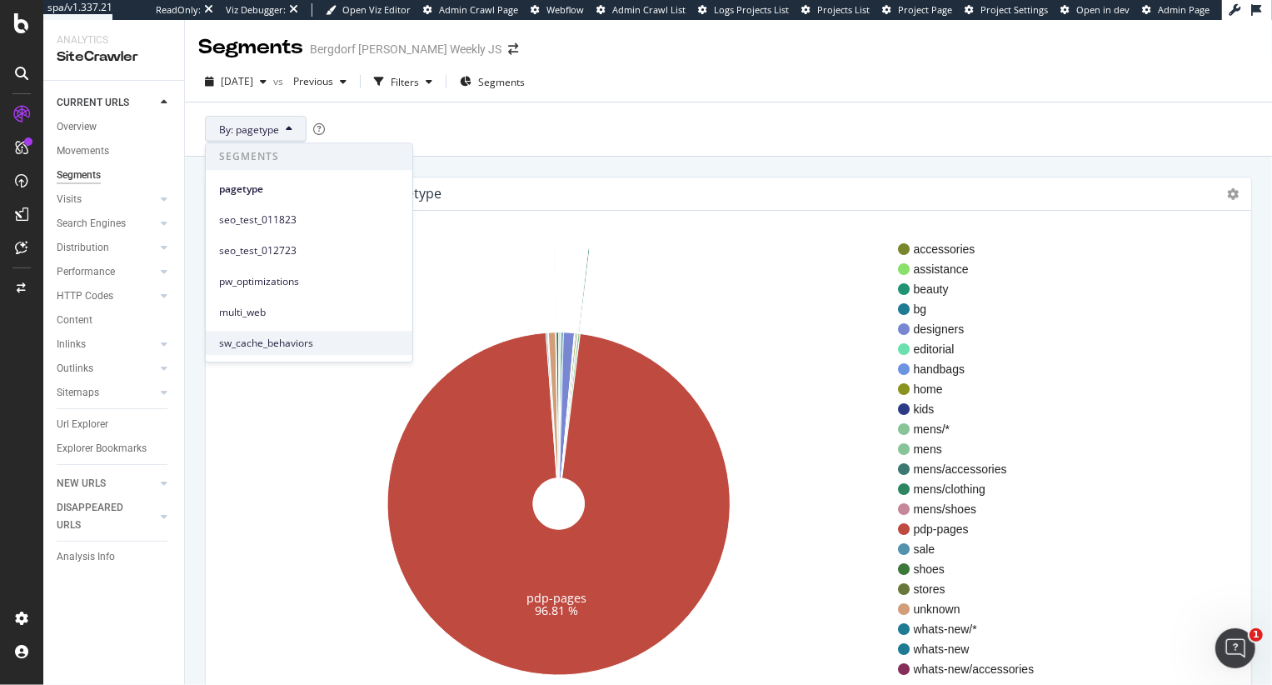
click at [268, 344] on span "sw_cache_behaviors" at bounding box center [309, 343] width 180 height 15
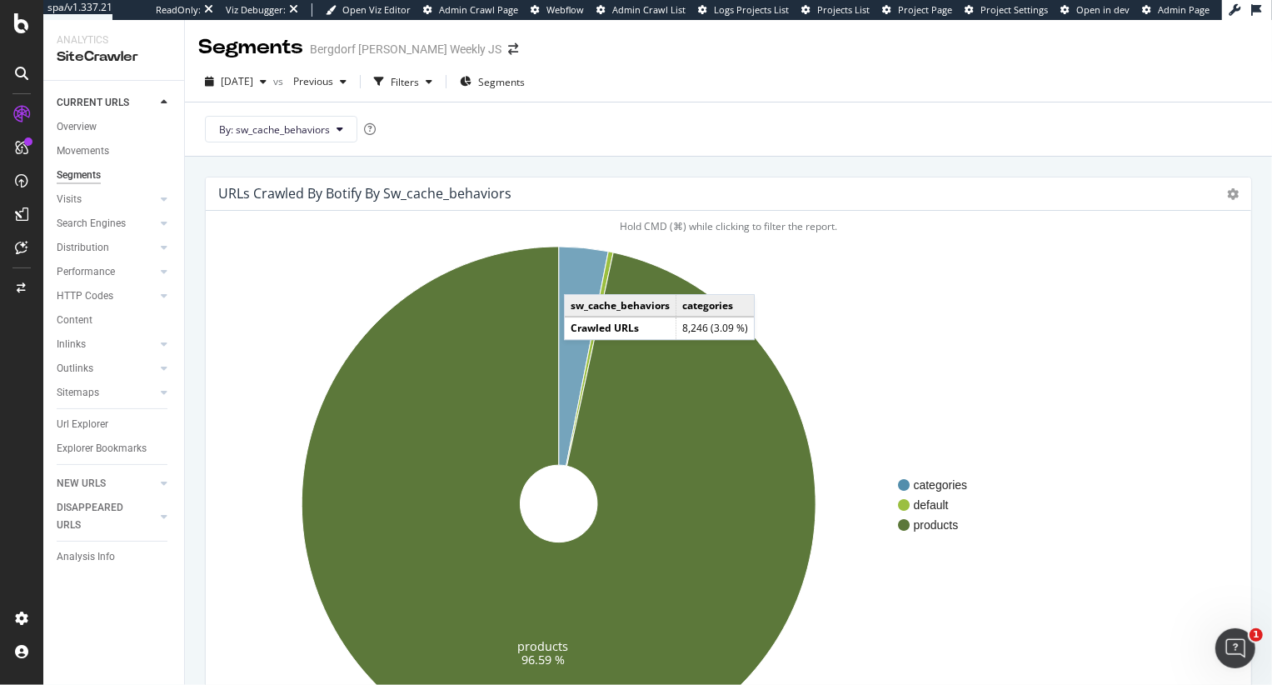
click at [580, 277] on icon at bounding box center [584, 355] width 50 height 219
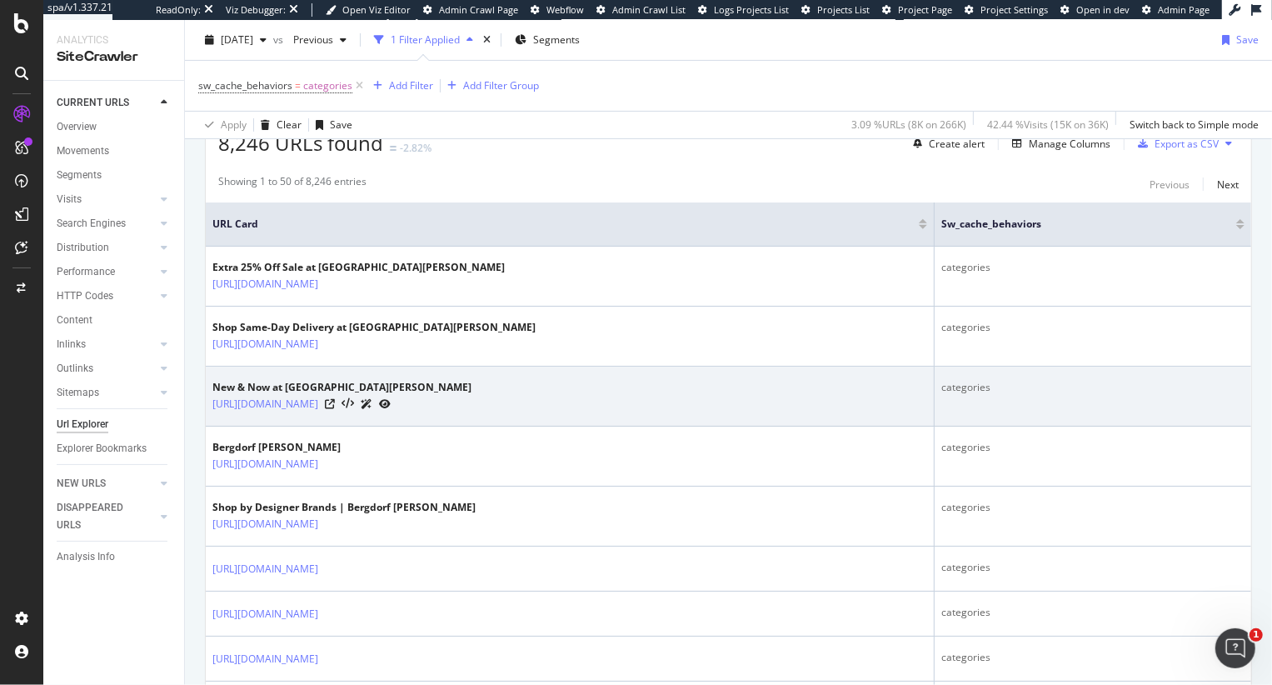
scroll to position [446, 0]
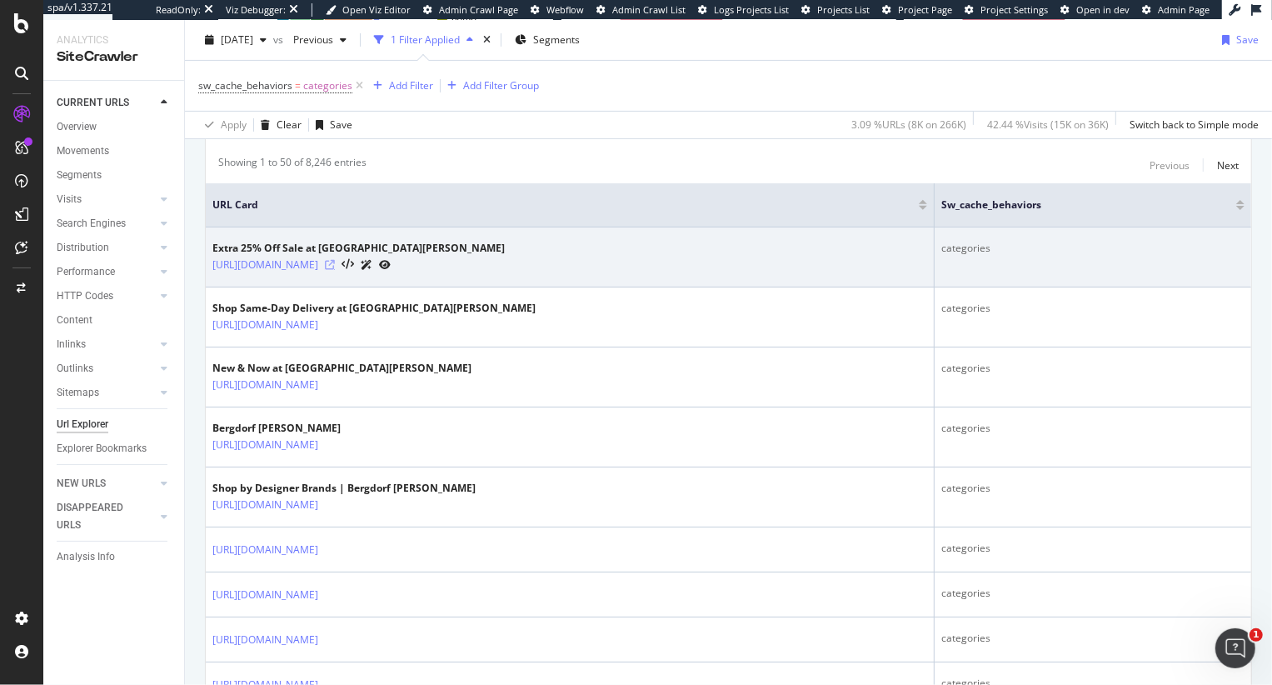
click at [335, 266] on icon at bounding box center [330, 265] width 10 height 10
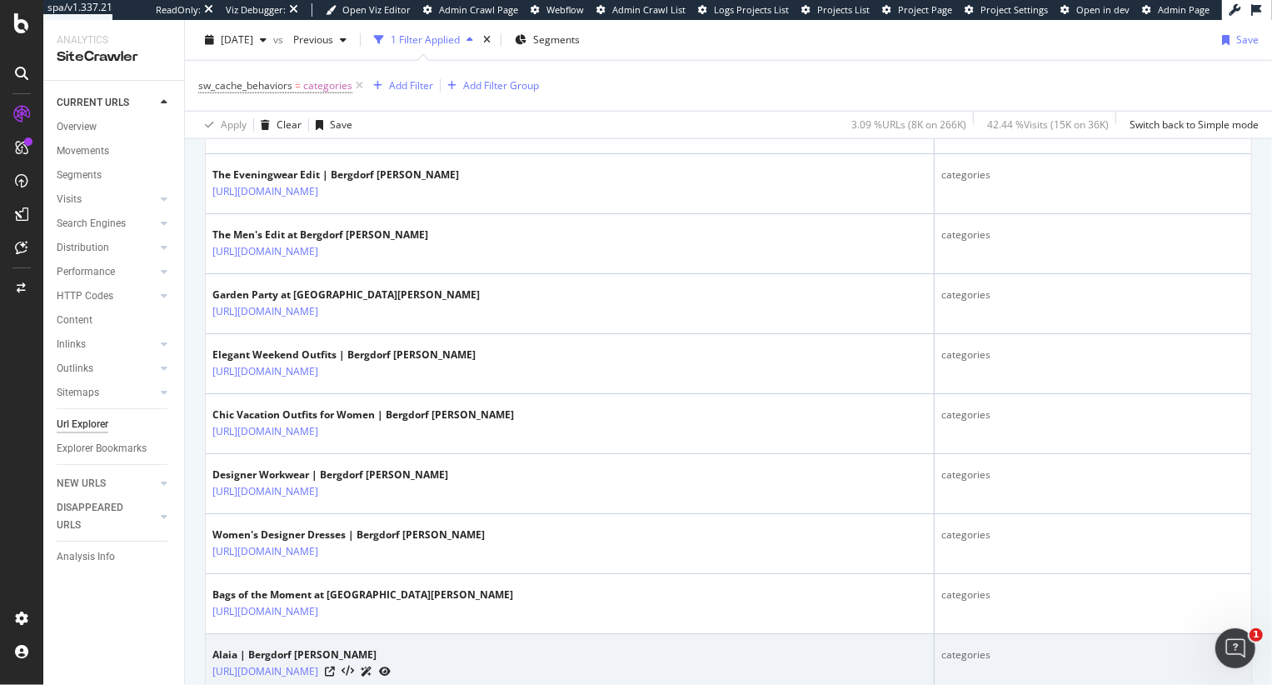
scroll to position [1516, 0]
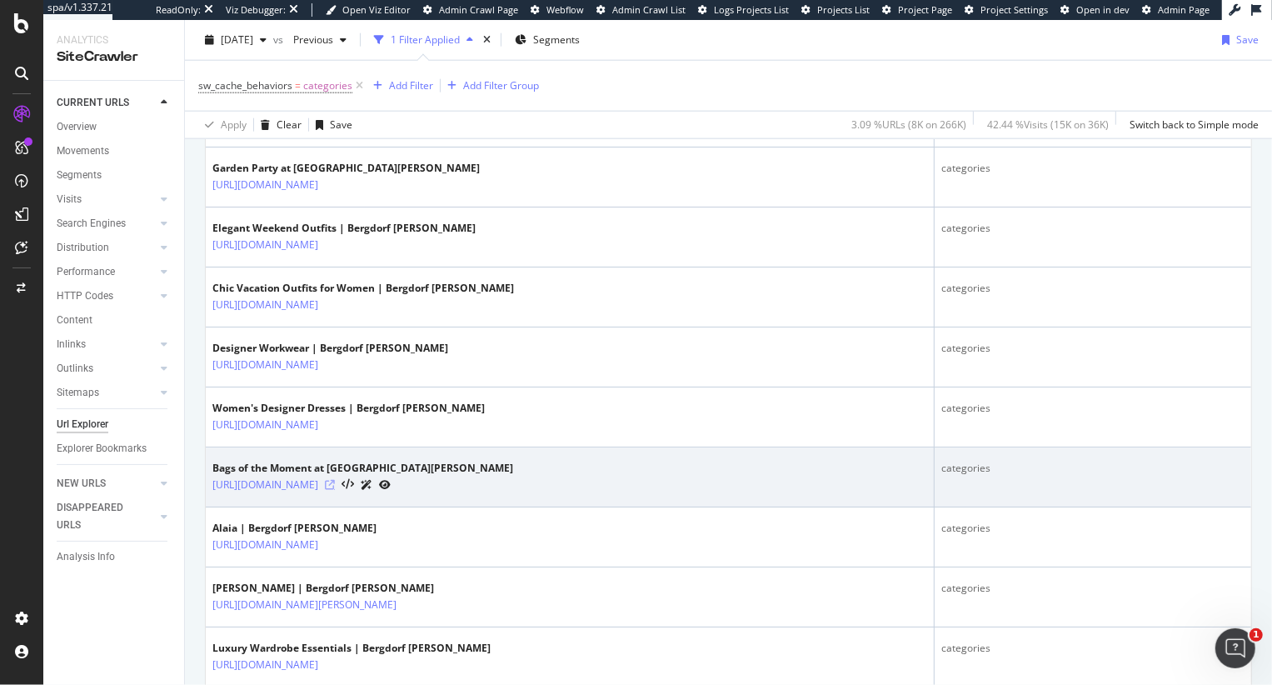
click at [335, 490] on icon at bounding box center [330, 485] width 10 height 10
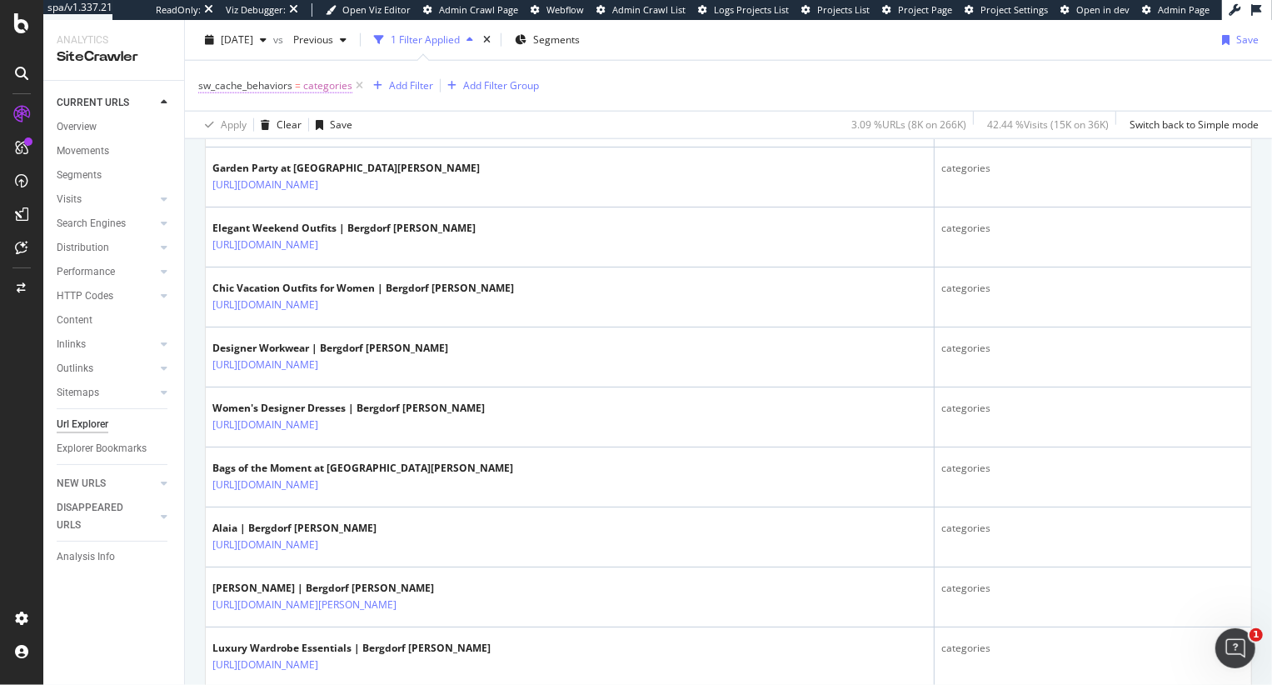
click at [317, 77] on span "categories" at bounding box center [327, 85] width 49 height 23
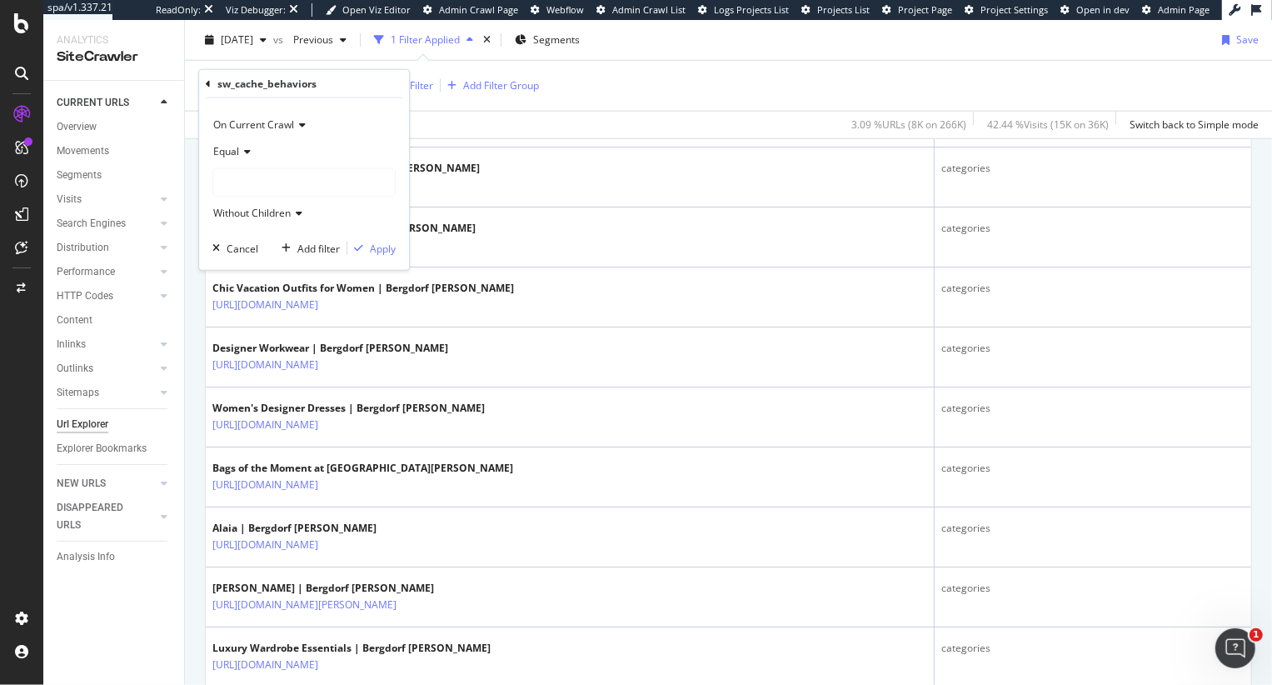
click at [234, 154] on span "Equal" at bounding box center [226, 151] width 26 height 14
click at [236, 188] on span "Equal" at bounding box center [235, 185] width 28 height 14
click at [238, 251] on div "Cancel" at bounding box center [243, 248] width 32 height 14
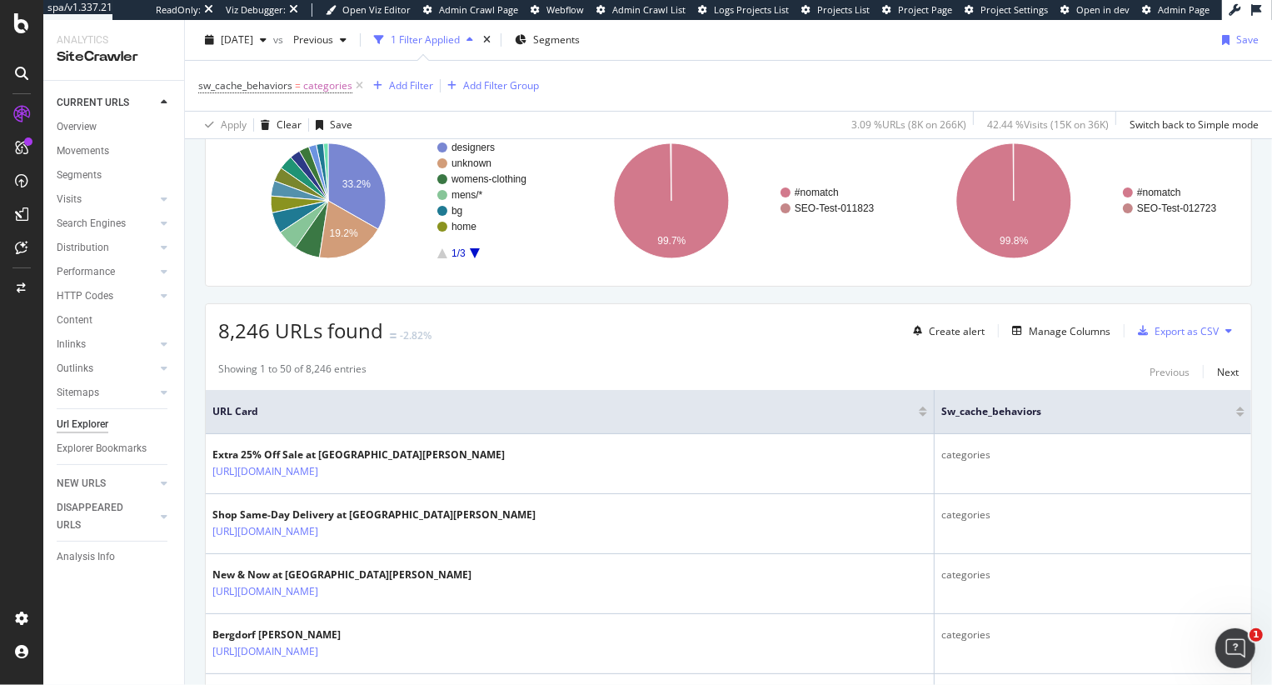
scroll to position [0, 0]
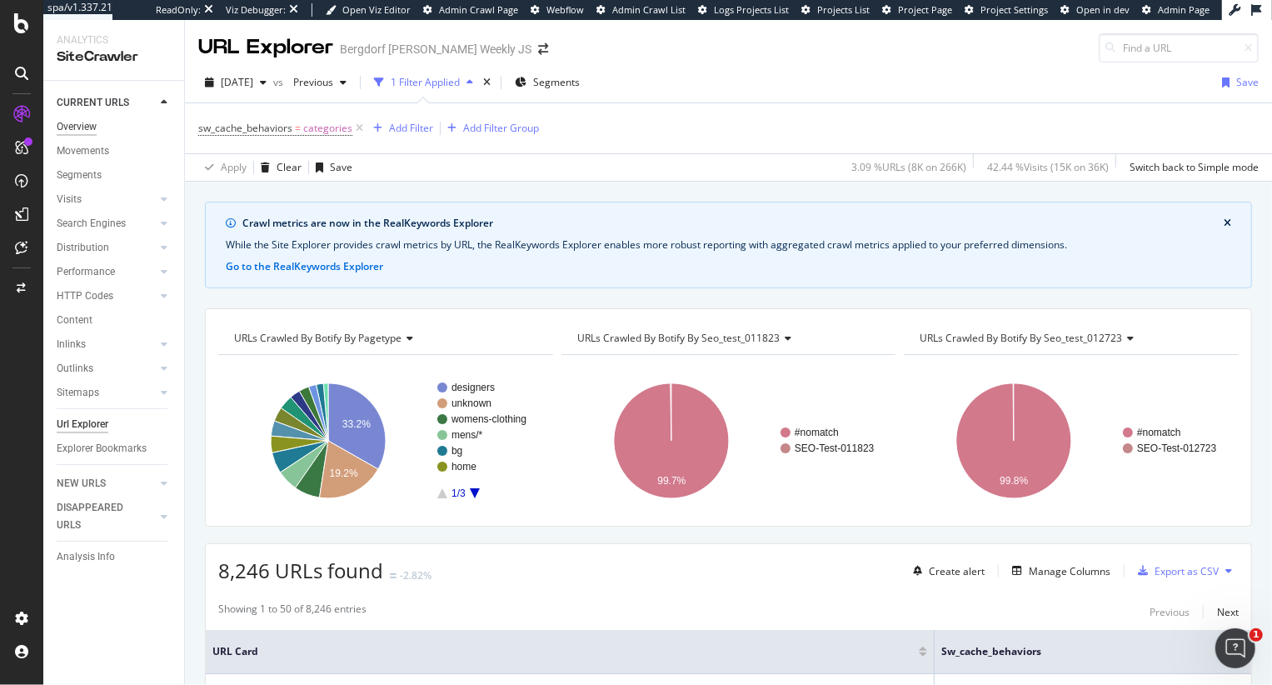
click at [79, 118] on div "Overview" at bounding box center [77, 126] width 40 height 17
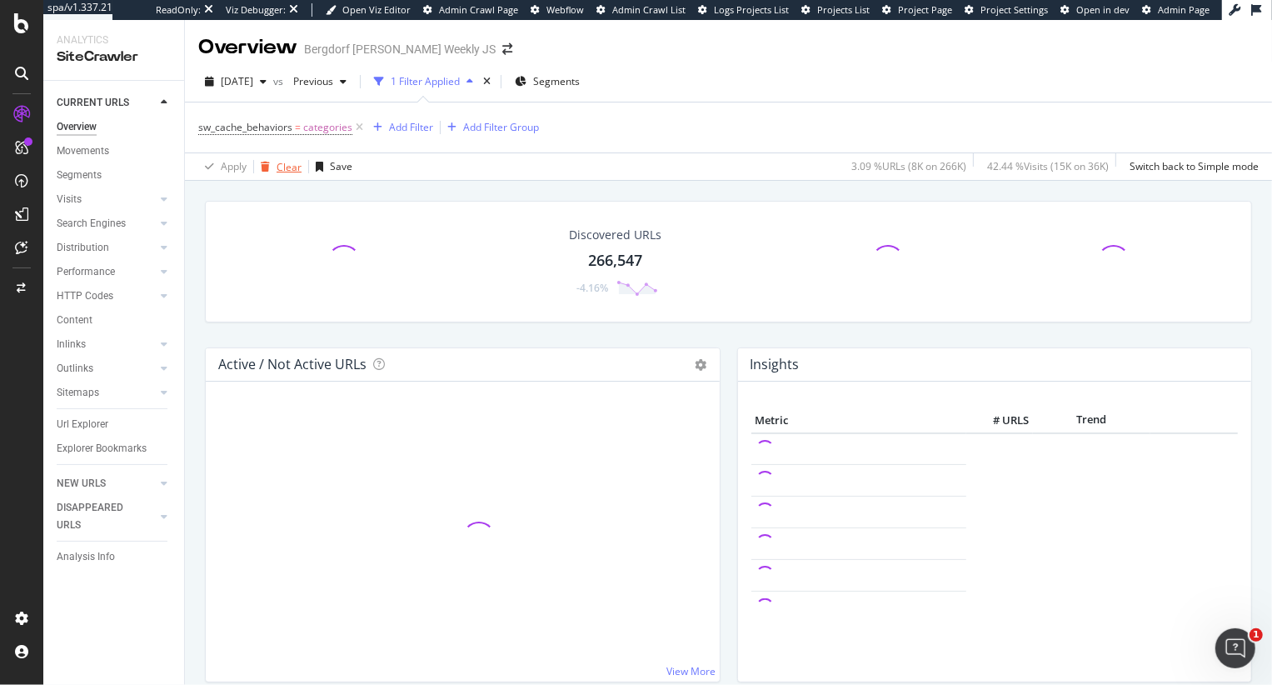
click at [287, 160] on div "Clear" at bounding box center [288, 167] width 25 height 14
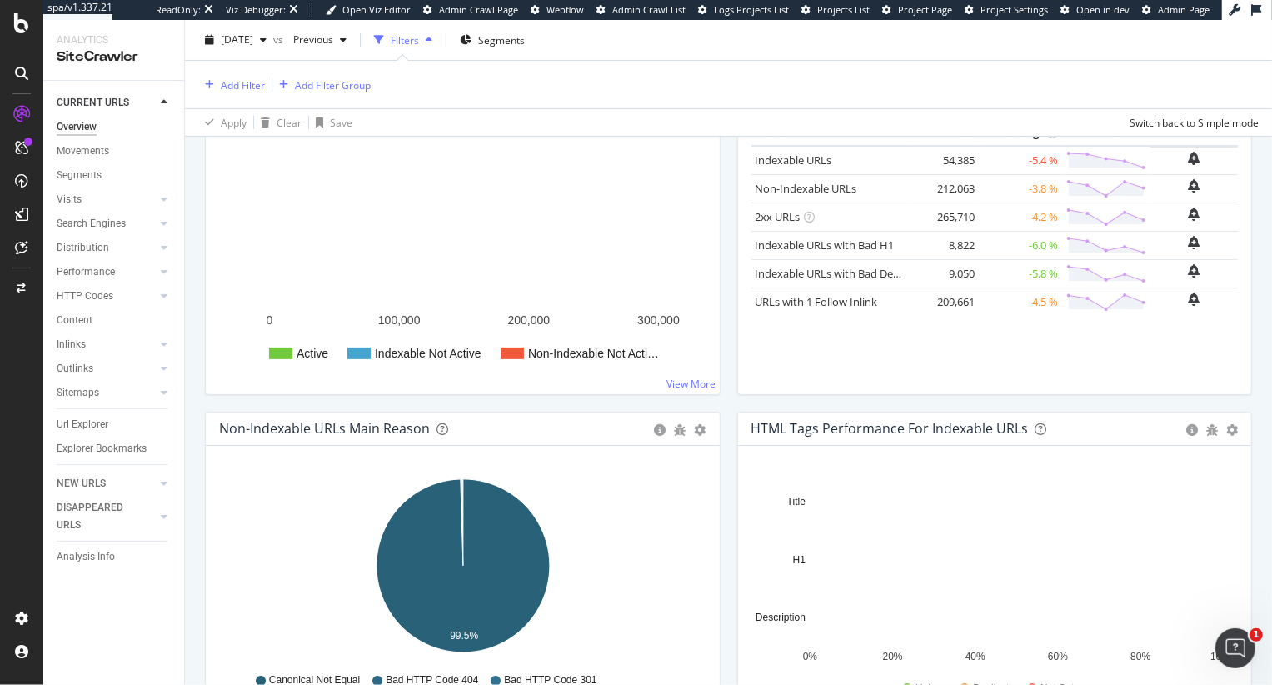
scroll to position [266, 0]
